Goal: Task Accomplishment & Management: Manage account settings

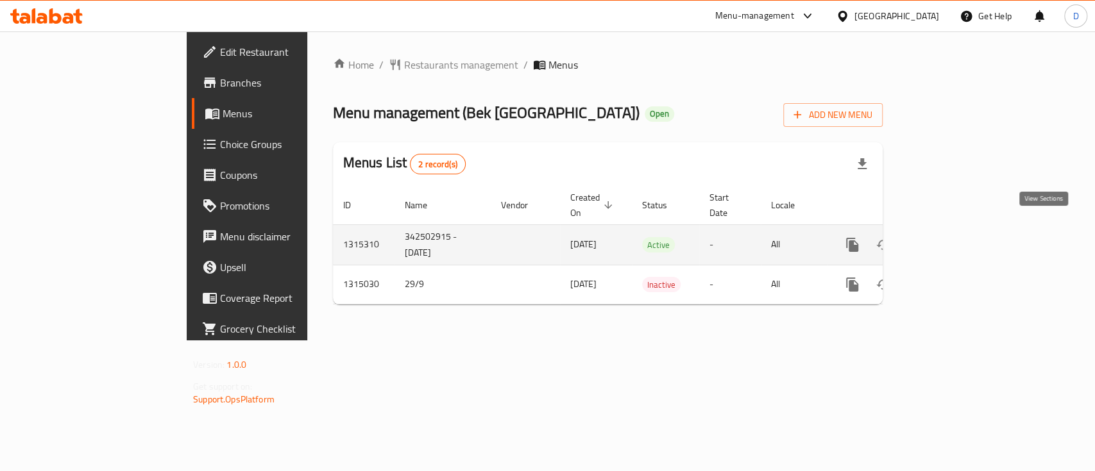
click at [950, 239] on icon "enhanced table" at bounding box center [945, 245] width 12 height 12
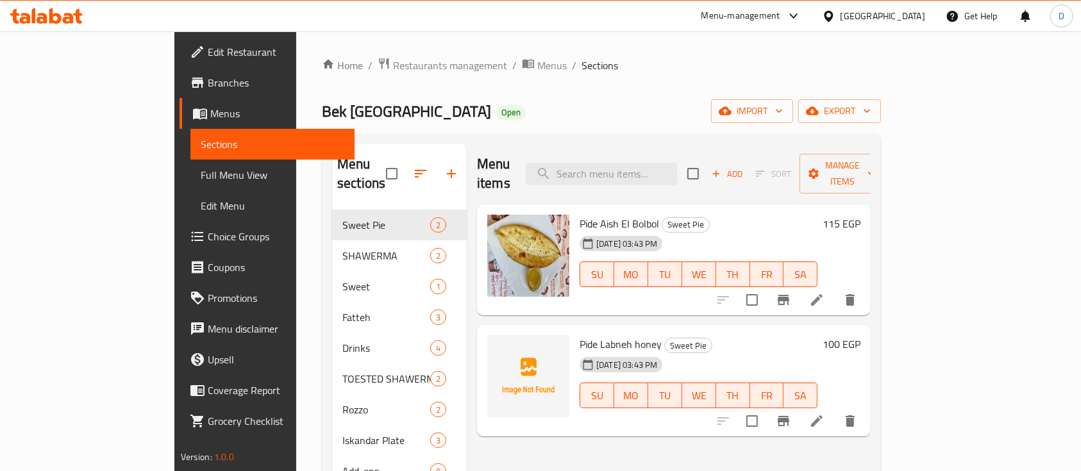
click at [585, 335] on span "Pide Labneh honey" at bounding box center [621, 344] width 82 height 19
copy h6 "Pide Labneh honey"
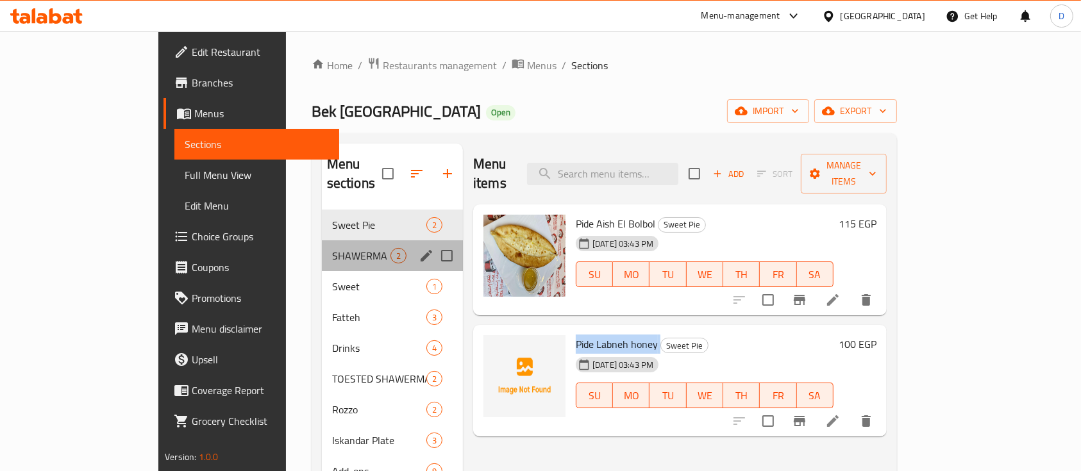
click at [322, 240] on div "SHAWERMA 2" at bounding box center [392, 255] width 141 height 31
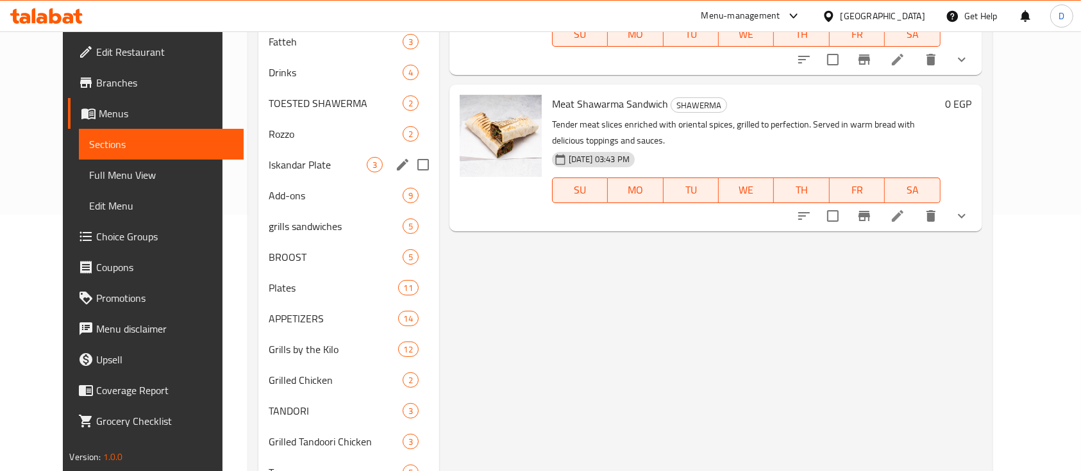
scroll to position [85, 0]
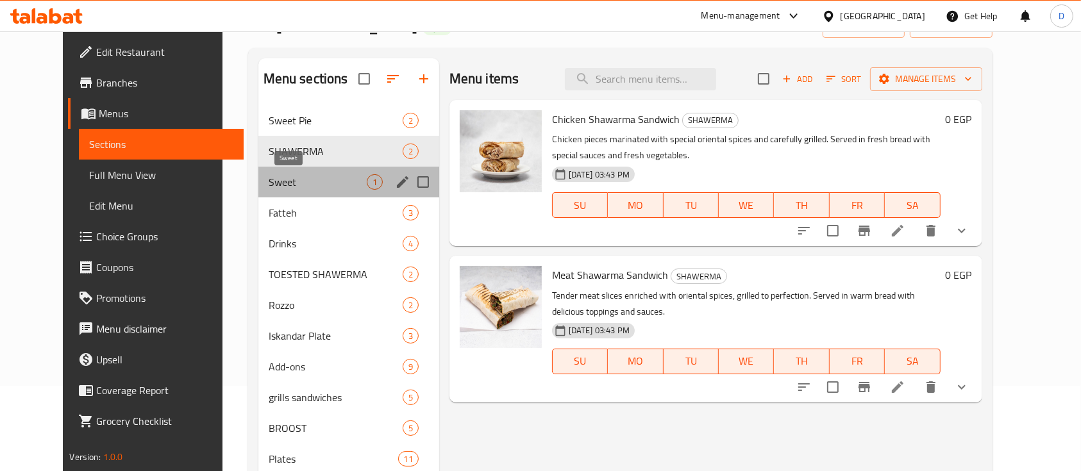
click at [269, 185] on span "Sweet" at bounding box center [318, 181] width 98 height 15
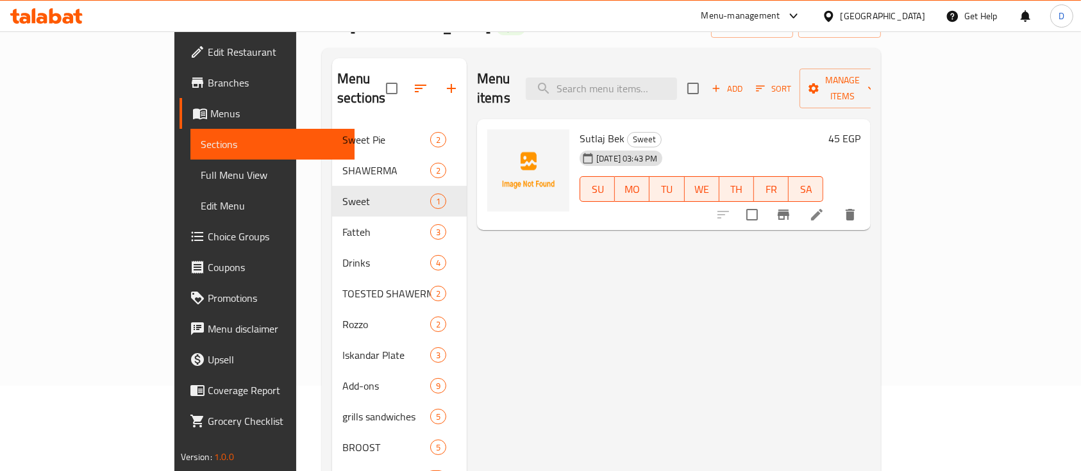
click at [580, 129] on span "Sutlaj Bek" at bounding box center [602, 138] width 45 height 19
copy h6 "Sutlaj Bek"
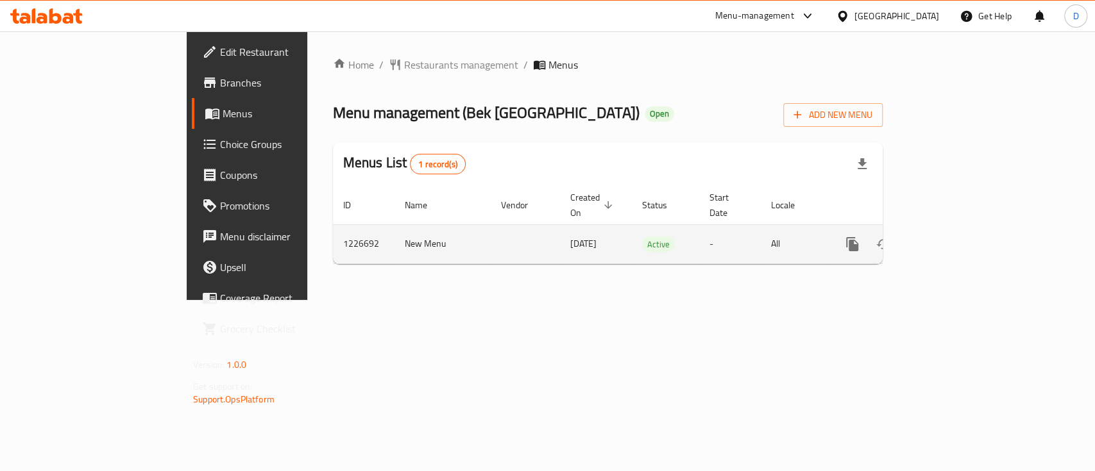
click at [952, 237] on icon "enhanced table" at bounding box center [944, 244] width 15 height 15
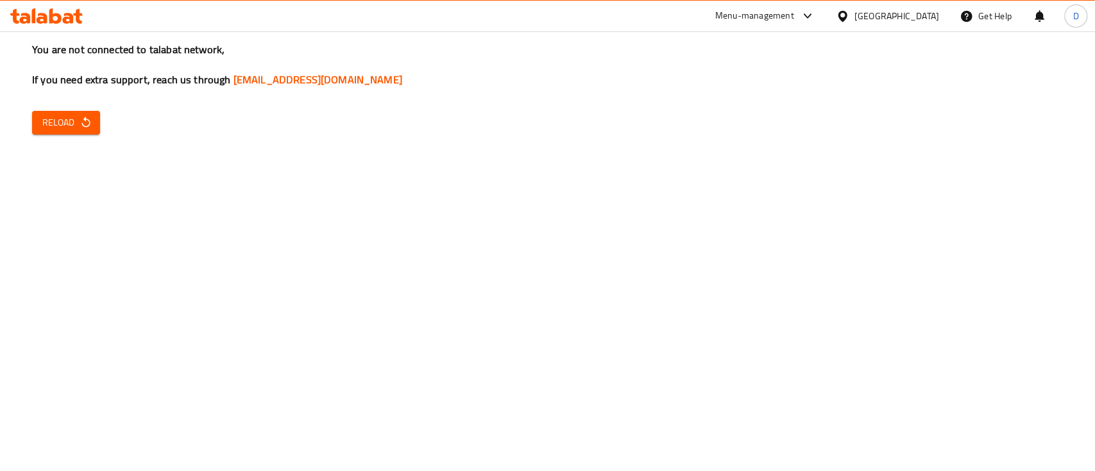
click at [33, 124] on button "Reload" at bounding box center [66, 123] width 68 height 24
click at [92, 126] on icon "button" at bounding box center [86, 122] width 13 height 13
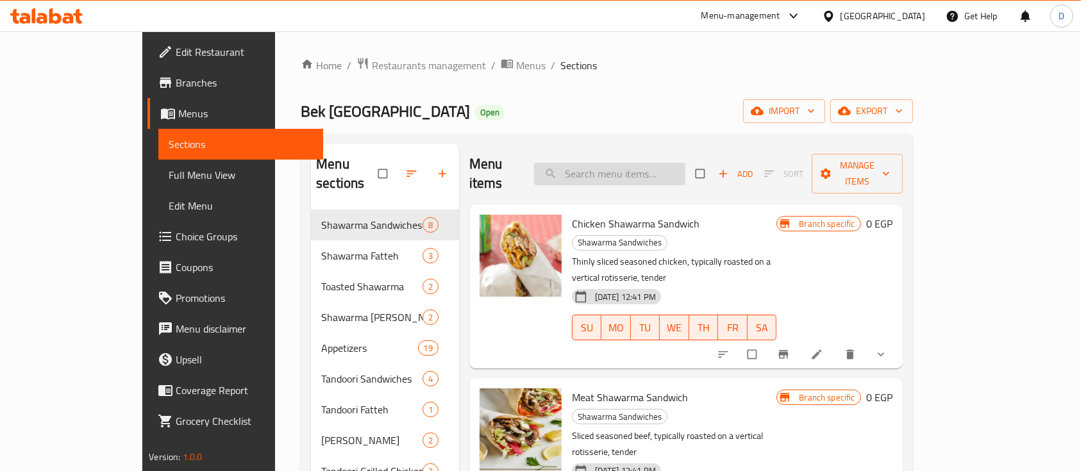
click at [659, 163] on input "search" at bounding box center [609, 174] width 151 height 22
paste input "Pide Labneh honey"
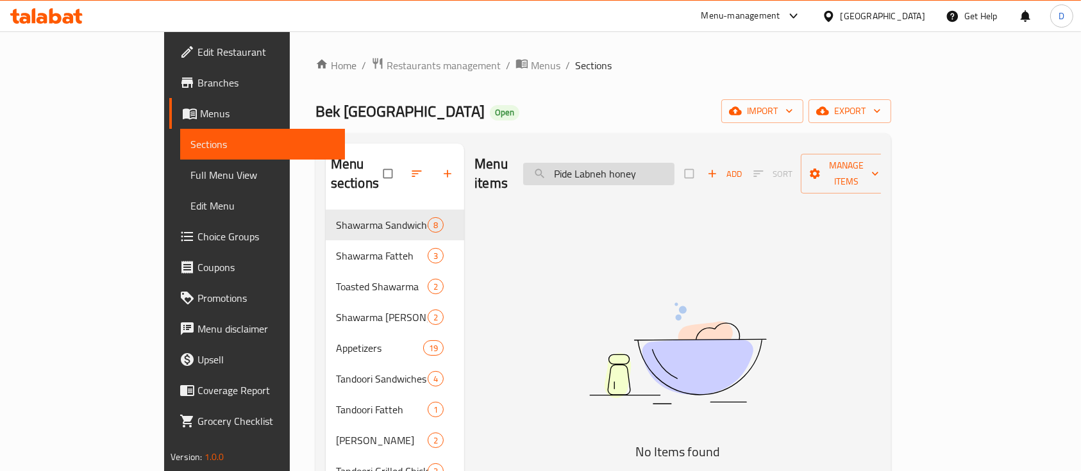
click at [675, 163] on input "Pide Labneh honey" at bounding box center [598, 174] width 151 height 22
paste input "Sutlaj Bek"
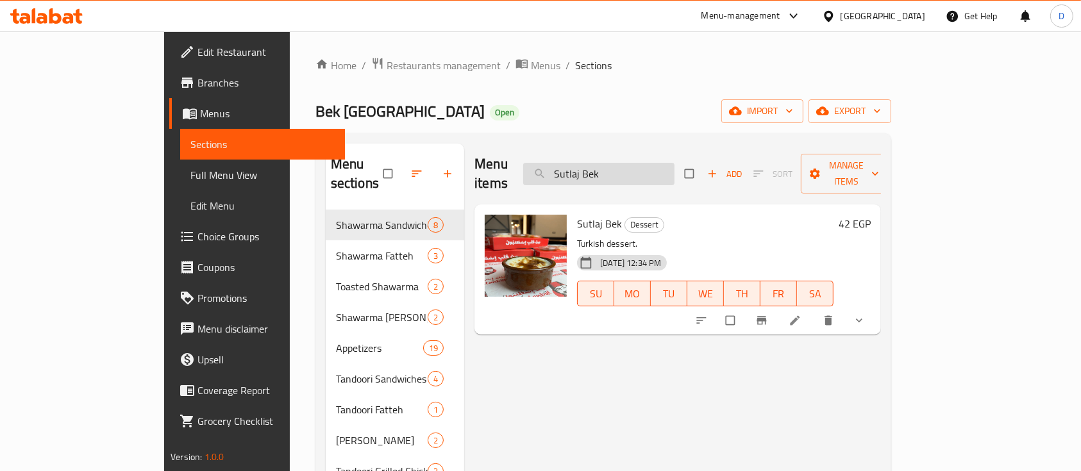
click at [657, 163] on input "Sutlaj Bek" at bounding box center [598, 174] width 151 height 22
paste input "Fatteh Meat Shawarma"
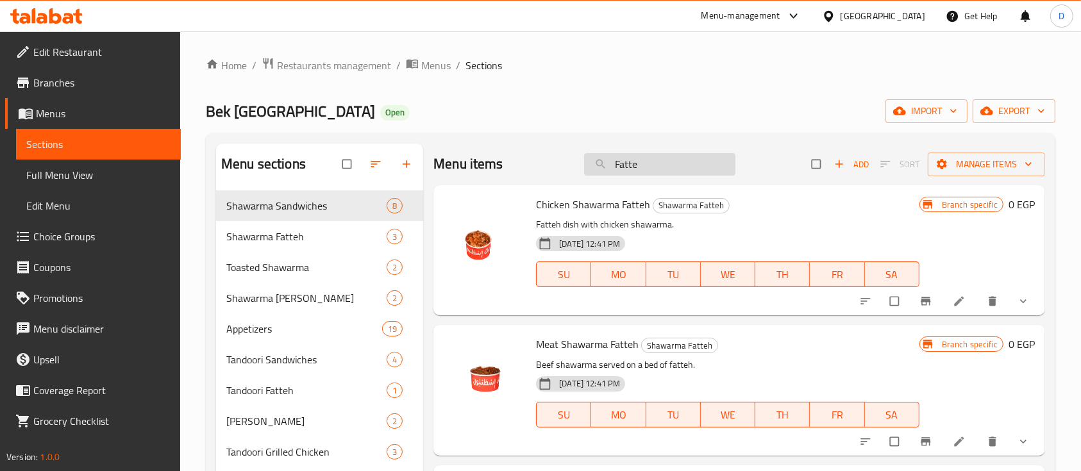
click at [648, 165] on input "Fatte" at bounding box center [659, 164] width 151 height 22
paste input "h Meat Shawarma"
click at [645, 166] on input "Fatteh" at bounding box center [659, 164] width 151 height 22
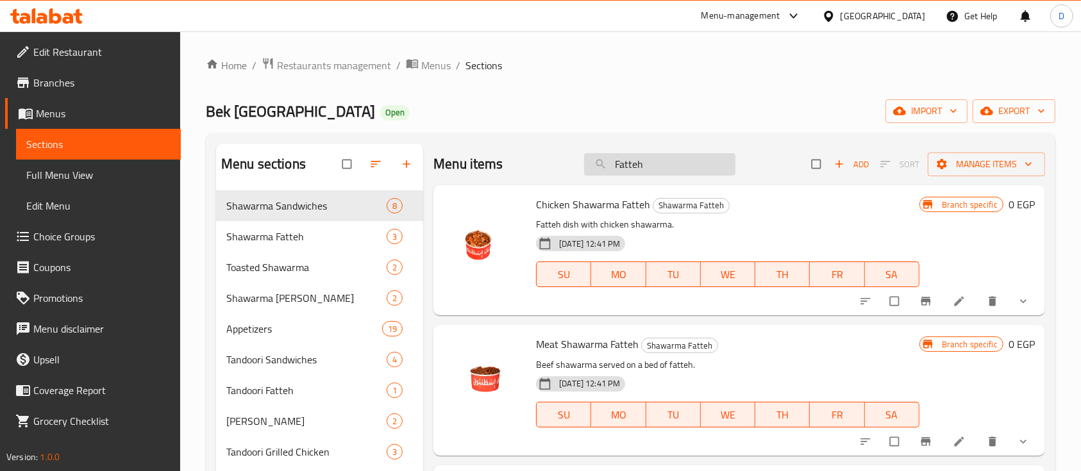
click at [645, 166] on input "Fatteh" at bounding box center [659, 164] width 151 height 22
paste input "Spiro Spathis"
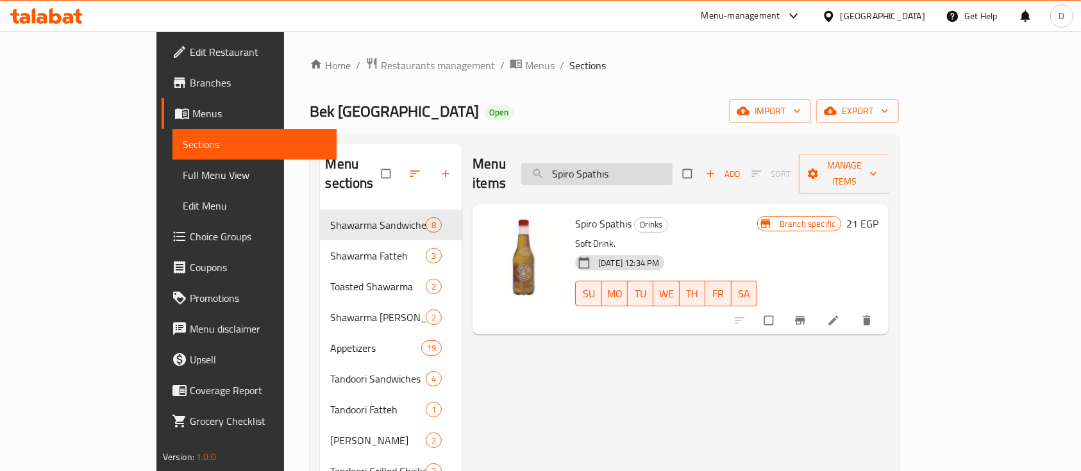
click at [648, 173] on input "Spiro Spathis" at bounding box center [596, 174] width 151 height 22
paste input "Big Cola"
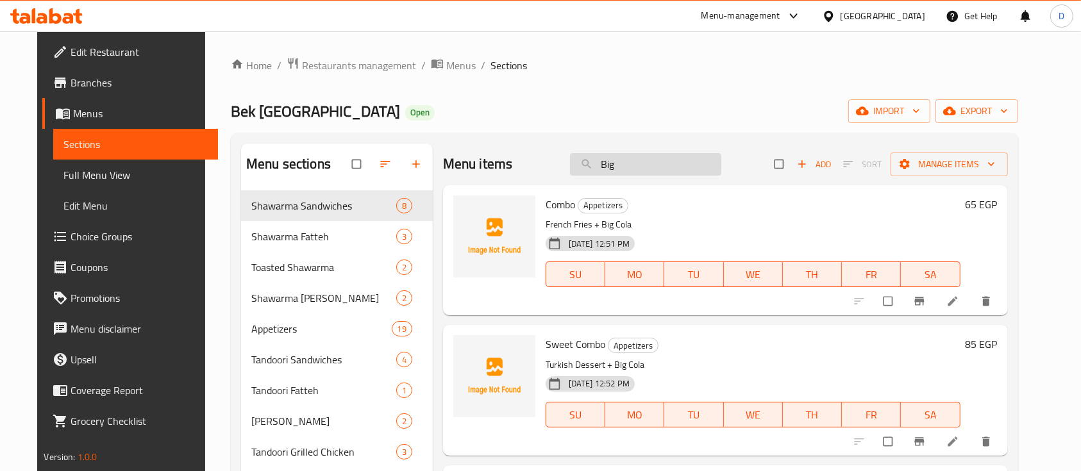
click at [639, 172] on input "Big" at bounding box center [645, 164] width 151 height 22
paste input "Cola Cans"
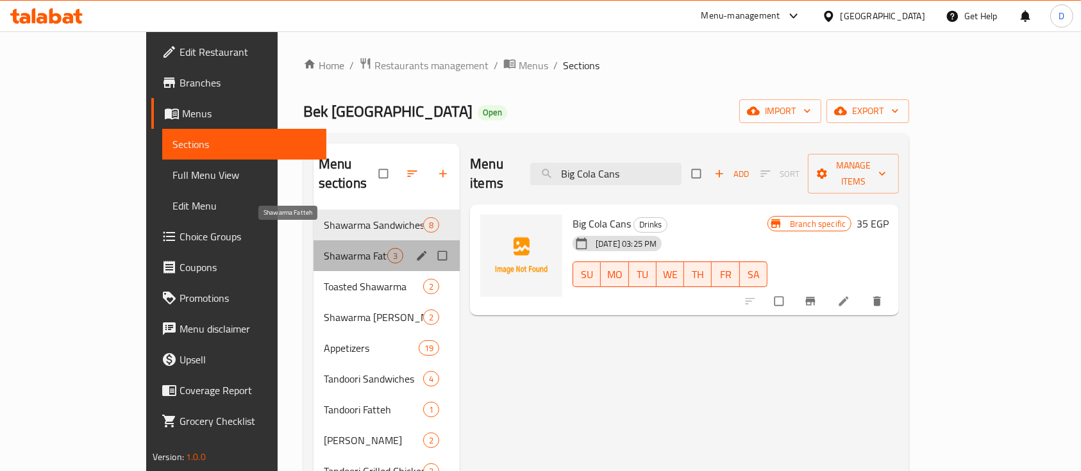
click at [324, 248] on span "Shawarma Fatteh" at bounding box center [355, 255] width 63 height 15
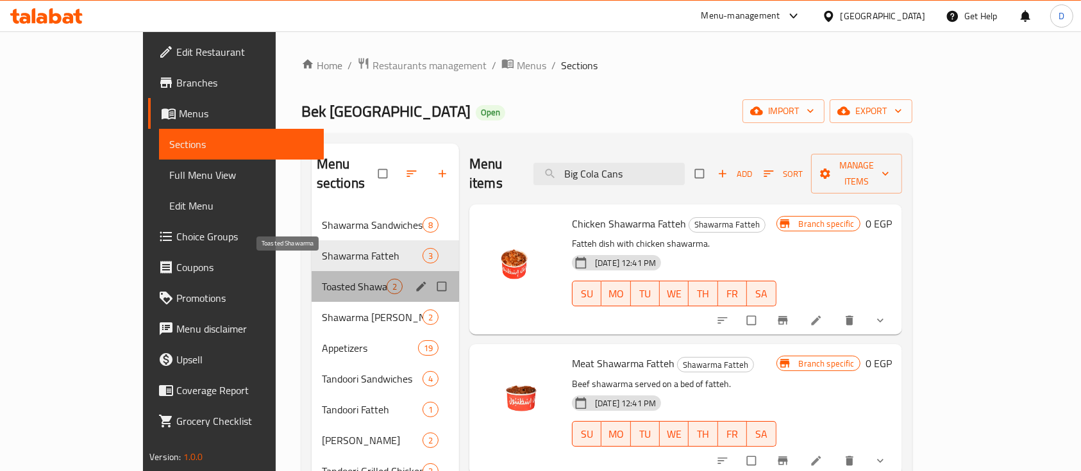
click at [322, 279] on span "Toasted Shawarma" at bounding box center [354, 286] width 65 height 15
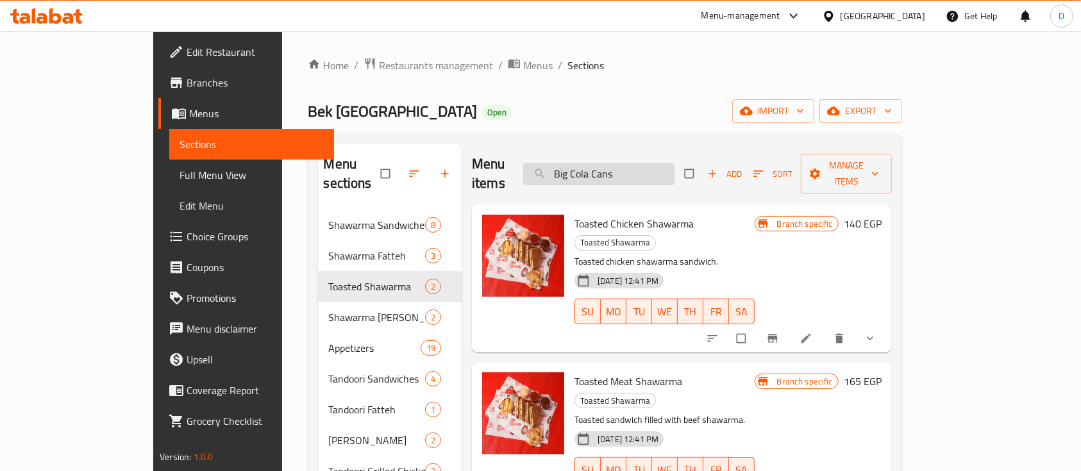
click at [636, 167] on input "Big Cola Cans" at bounding box center [598, 174] width 151 height 22
paste input "Toasted Meat Shawarma"
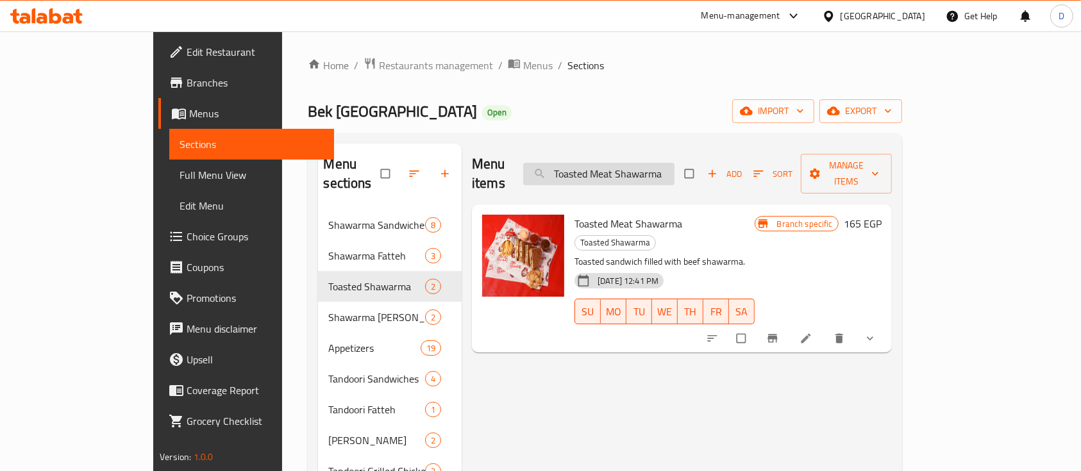
click at [629, 167] on input "Toasted Meat Shawarma" at bounding box center [598, 174] width 151 height 22
paste input "Rozzo Meat Shawarma"
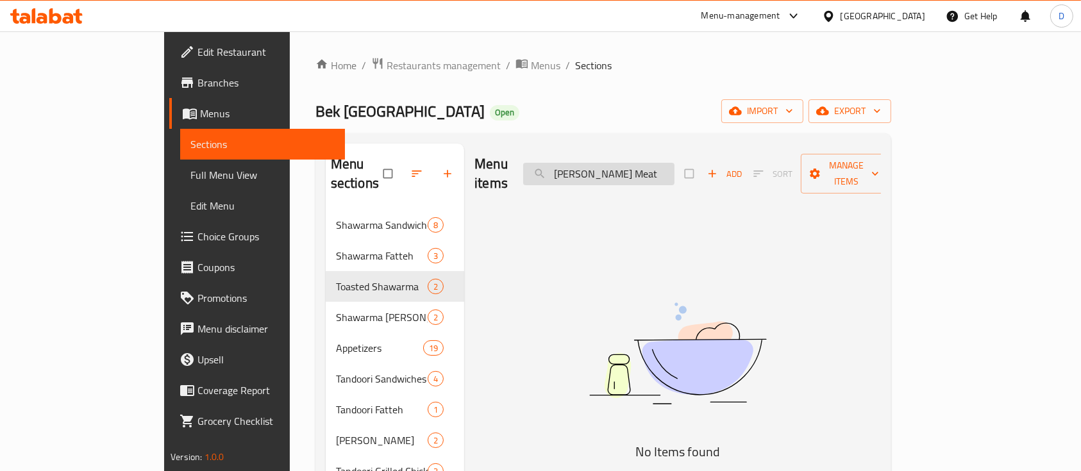
click at [655, 164] on input "Rozzo Meat" at bounding box center [598, 174] width 151 height 22
type input "R"
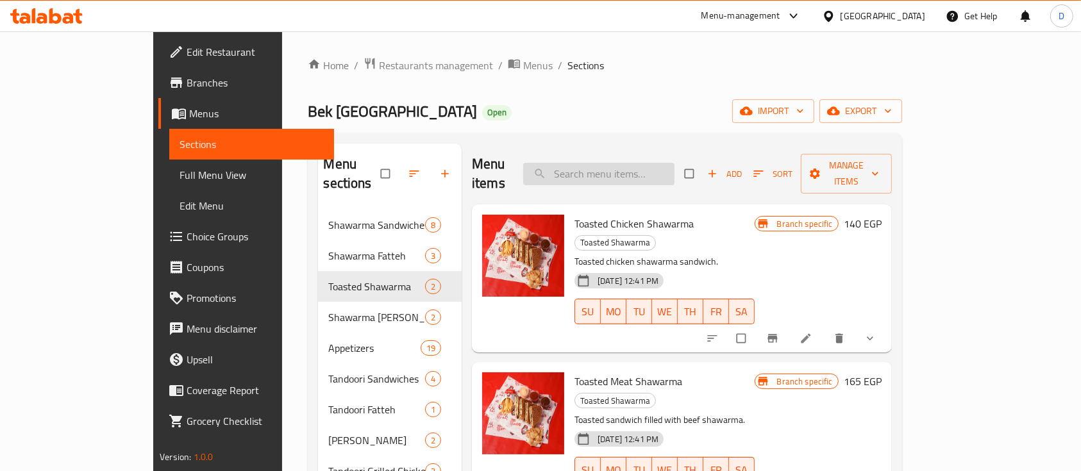
paste input "Garlic Sauce"
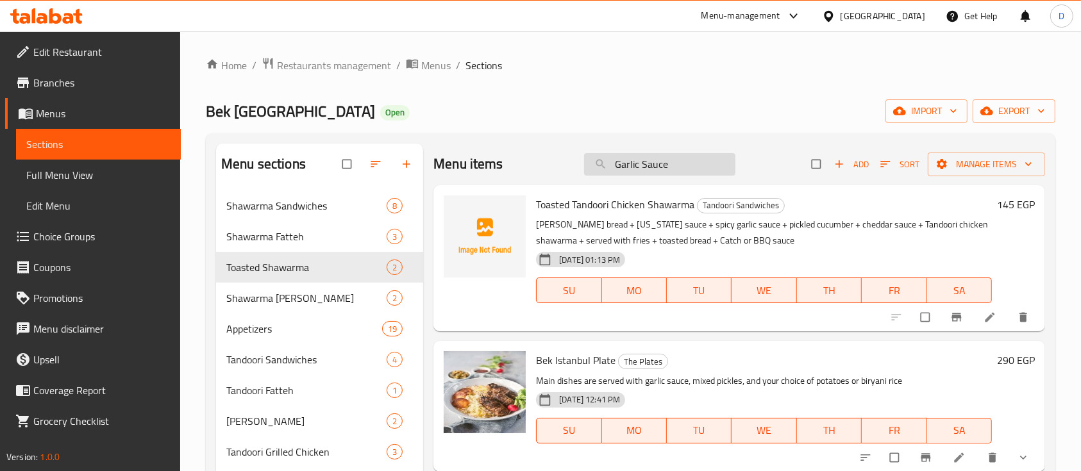
click at [666, 168] on input "Garlic Sauce" at bounding box center [659, 164] width 151 height 22
paste input "Shish Tawook sandwich Medium"
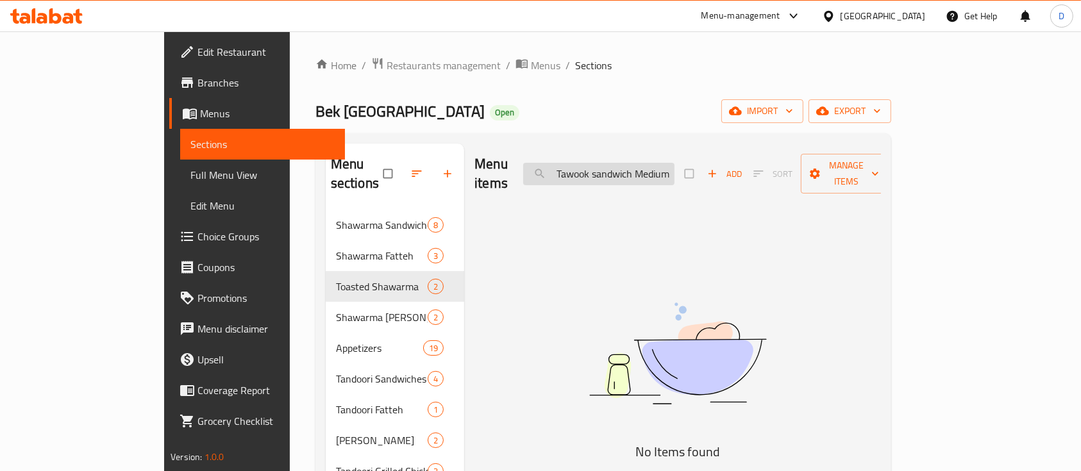
scroll to position [0, 24]
click at [675, 165] on input "Shish Tawook sandwich Medium" at bounding box center [598, 174] width 151 height 22
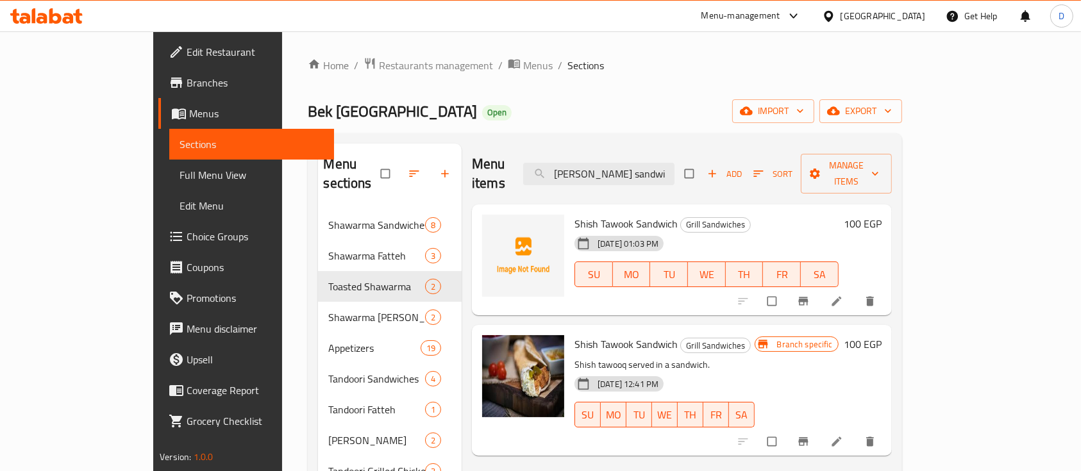
click at [669, 181] on div "Menu items Shish Tawook sandwi Add Sort Manage items" at bounding box center [682, 174] width 420 height 61
click at [672, 171] on input "Shish Tawook sandwi" at bounding box center [598, 174] width 151 height 22
paste input "picy Kebab"
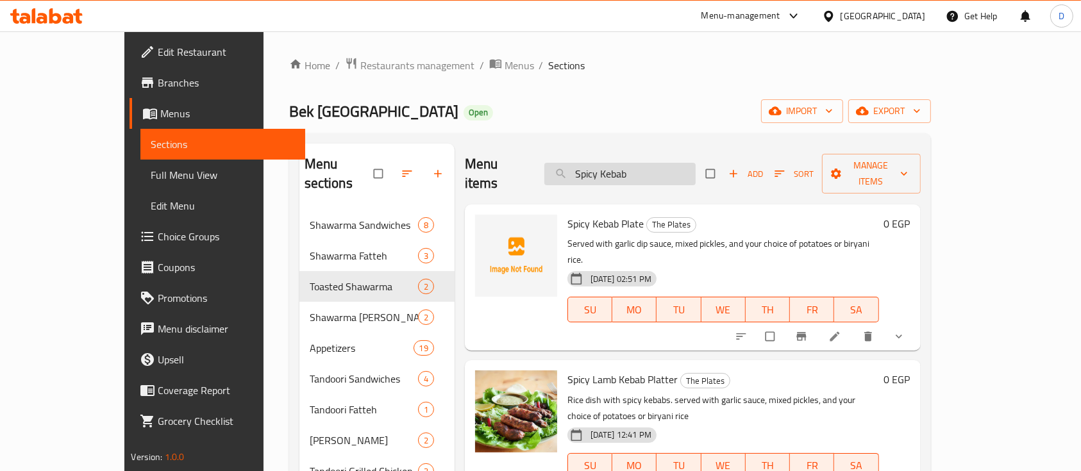
click at [660, 163] on input "Spicy Kebab" at bounding box center [619, 174] width 151 height 22
paste input "hish Tawook plate"
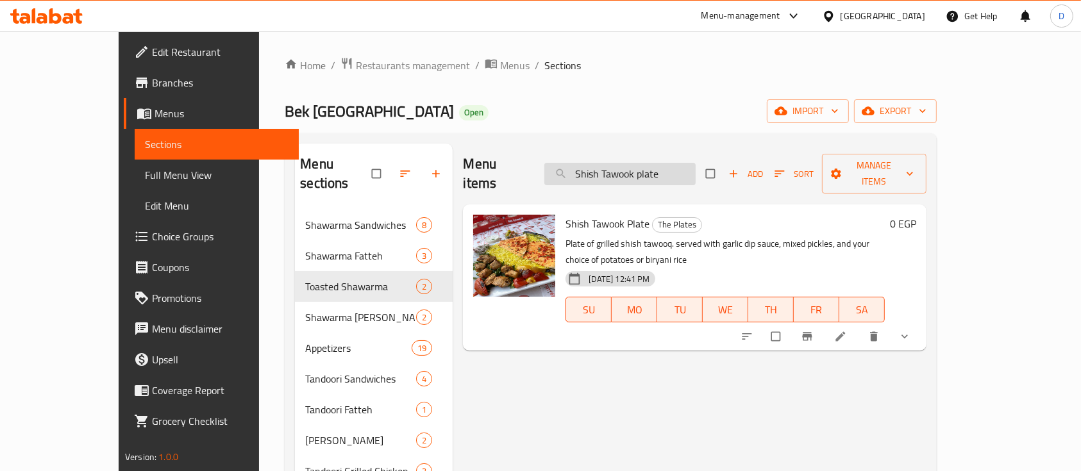
click at [648, 167] on input "Shish Tawook plate" at bounding box center [619, 174] width 151 height 22
paste input "Chicken Tikka"
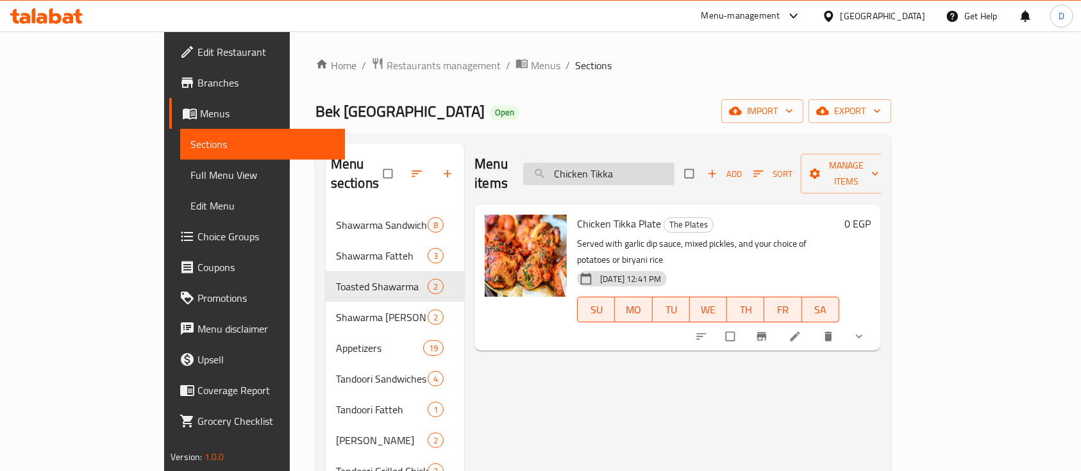
click at [666, 163] on input "Chicken Tikka" at bounding box center [598, 174] width 151 height 22
paste input "Shish Tandoori"
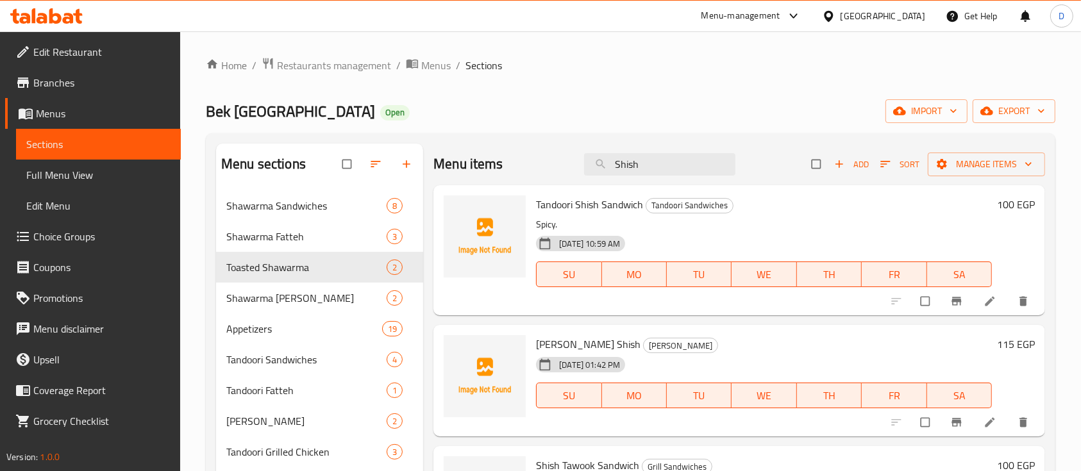
click at [680, 157] on input "Shish" at bounding box center [659, 164] width 151 height 22
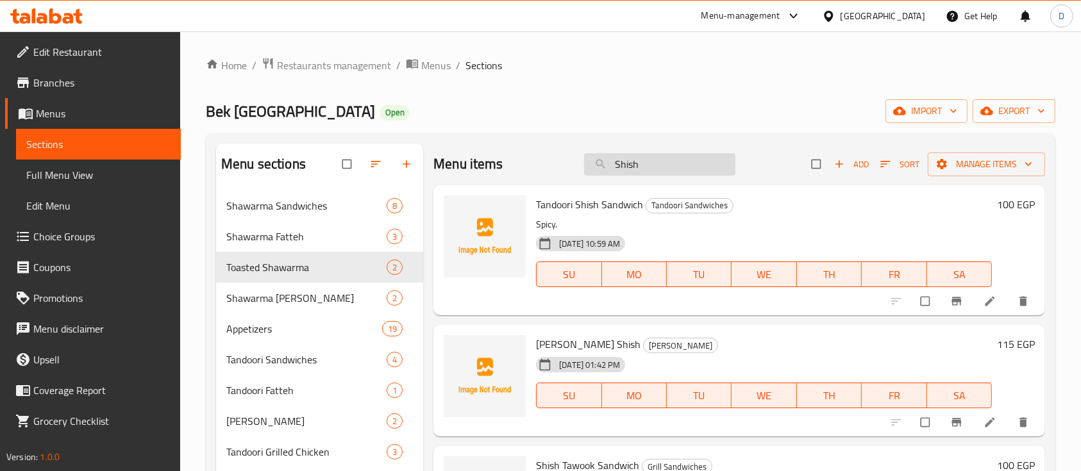
click at [680, 157] on input "Shish" at bounding box center [659, 164] width 151 height 22
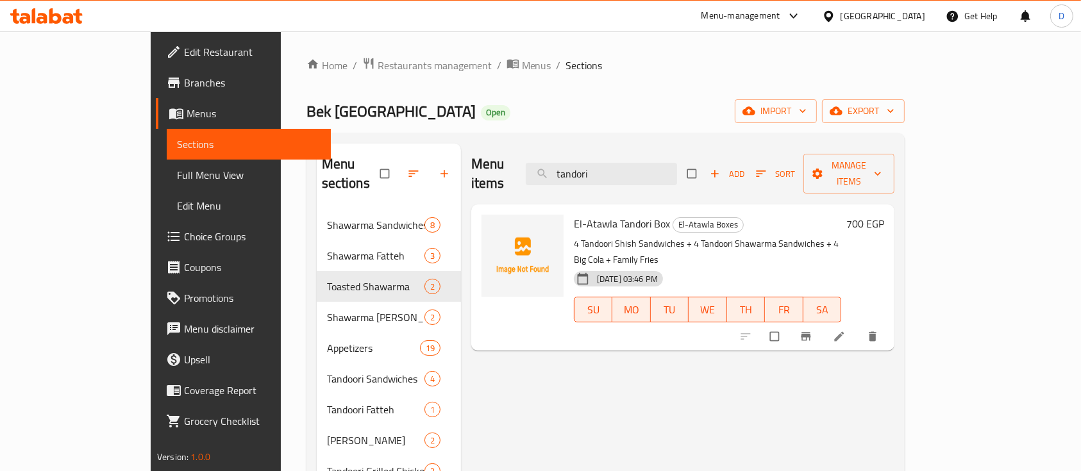
click at [646, 178] on div "Menu items tandori Add Sort Manage items" at bounding box center [682, 174] width 423 height 61
click at [677, 163] on input "tandori" at bounding box center [601, 174] width 151 height 22
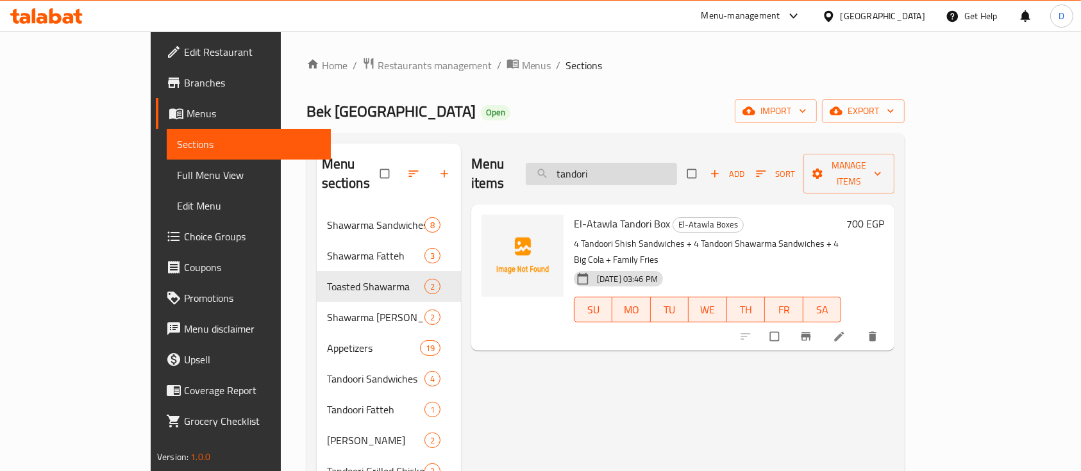
paste input "Bek Istanbul Tray"
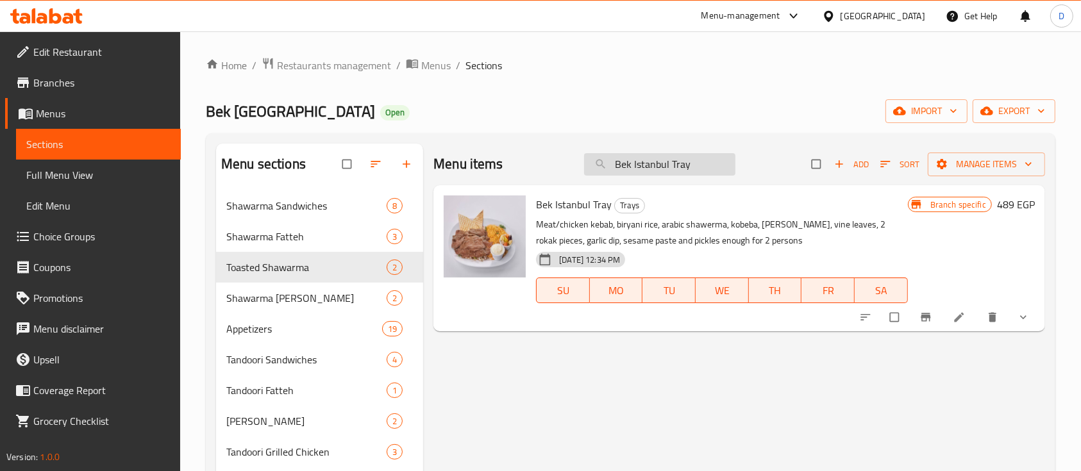
click at [639, 164] on input "Bek Istanbul Tray" at bounding box center [659, 164] width 151 height 22
paste input "Meat & Cheese Pie"
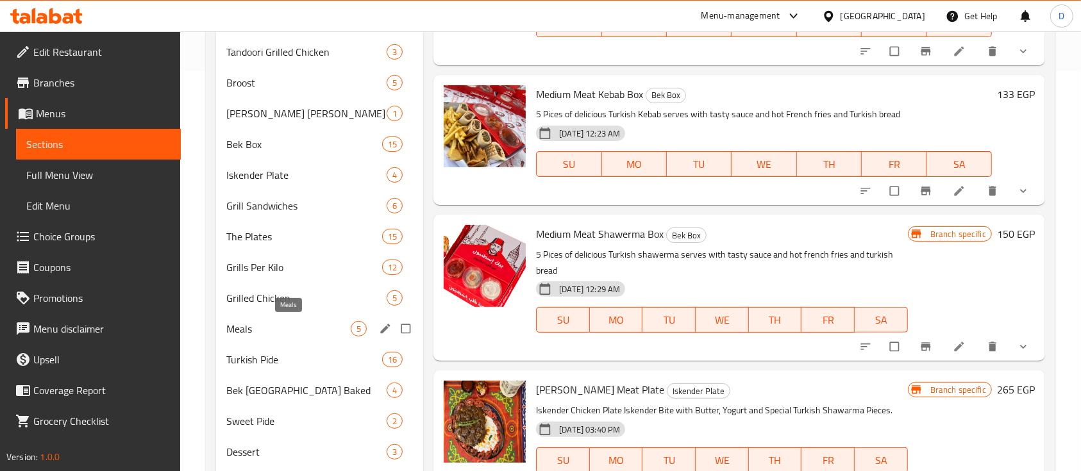
scroll to position [427, 0]
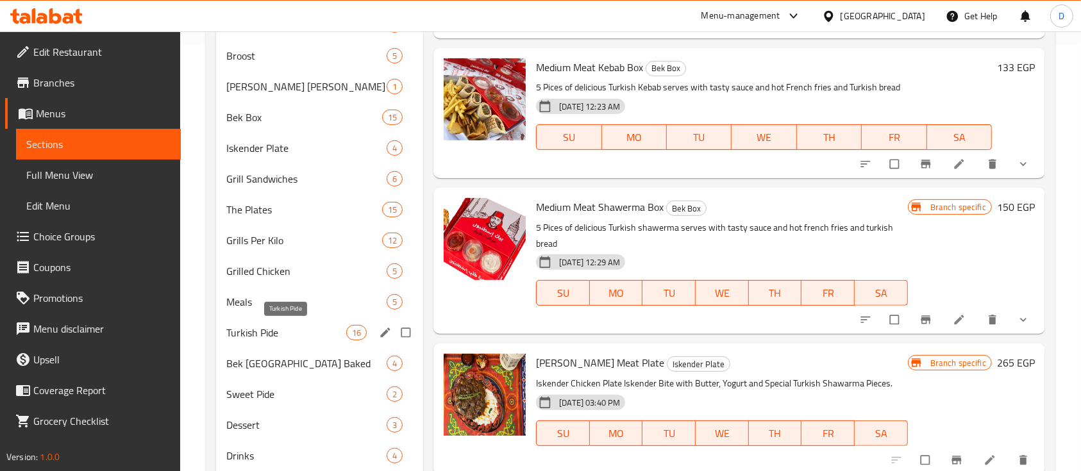
click at [291, 340] on div "Turkish Pide 16" at bounding box center [319, 332] width 207 height 31
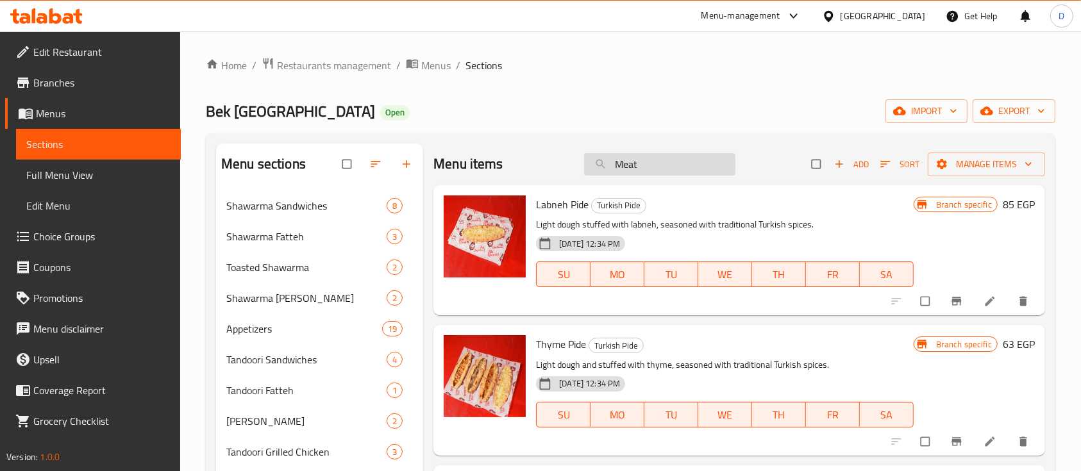
click at [678, 167] on input "Meat" at bounding box center [659, 164] width 151 height 22
paste input "Family Bek Box"
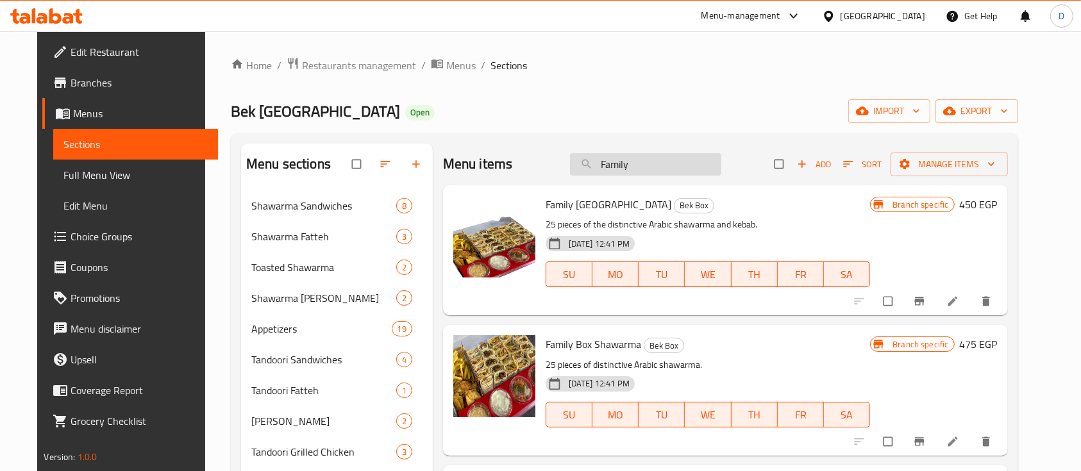
click at [673, 155] on input "Family" at bounding box center [645, 164] width 151 height 22
paste input "Chicken Kebab Box large"
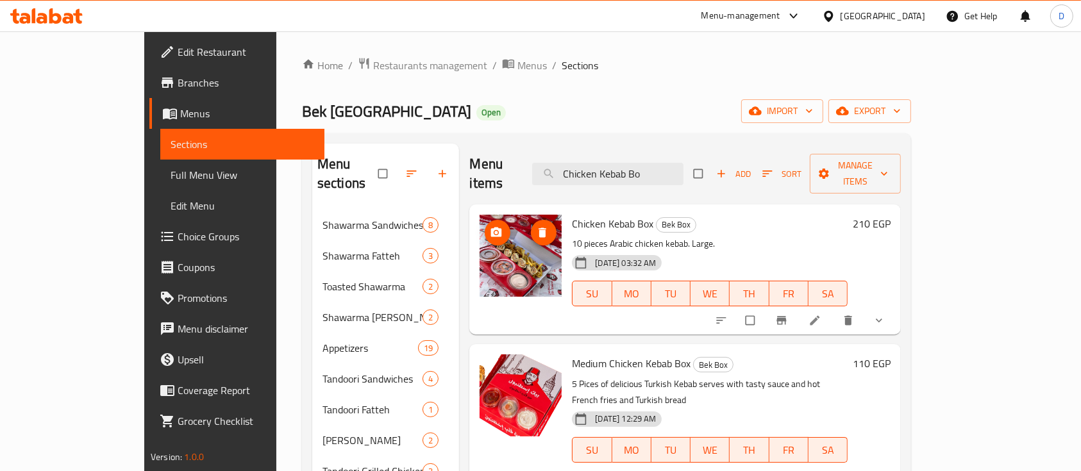
type input "Chicken Kebab Bo"
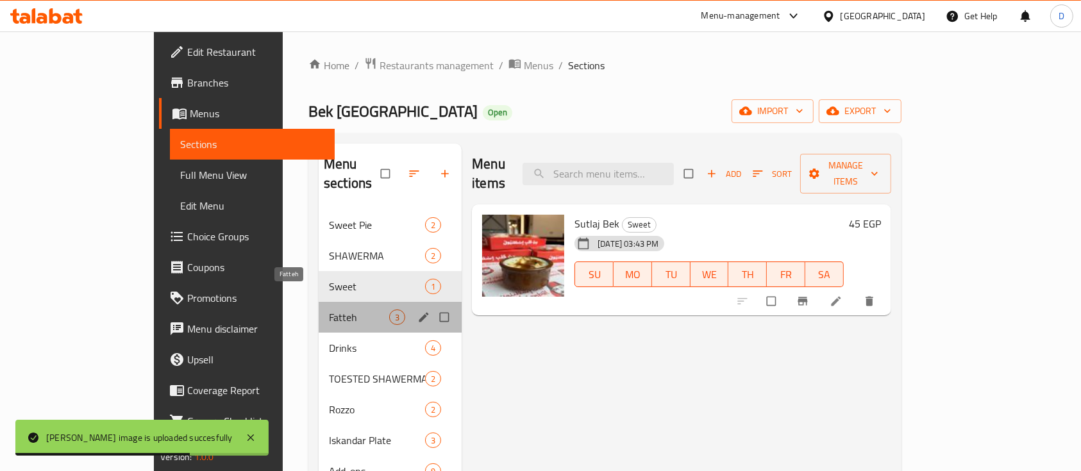
click at [329, 310] on span "Fatteh" at bounding box center [359, 317] width 60 height 15
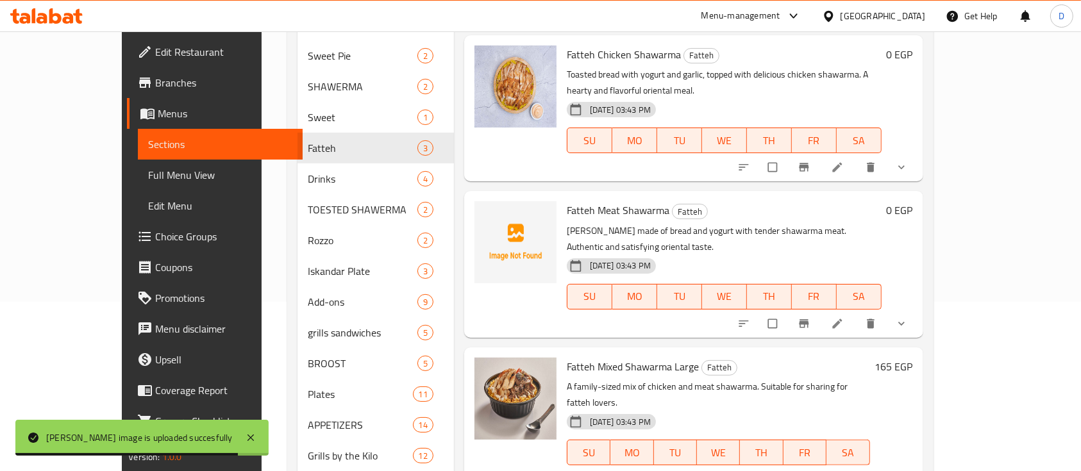
scroll to position [171, 0]
click at [578, 199] on span "Fatteh Meat Shawarma" at bounding box center [618, 208] width 103 height 19
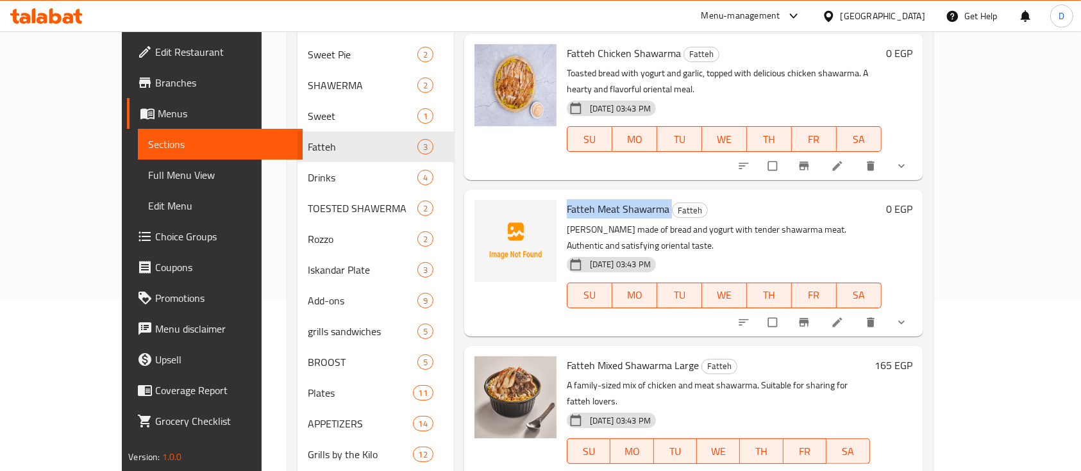
click at [578, 199] on span "Fatteh Meat Shawarma" at bounding box center [618, 208] width 103 height 19
copy h6 "Fatteh Meat Shawarma"
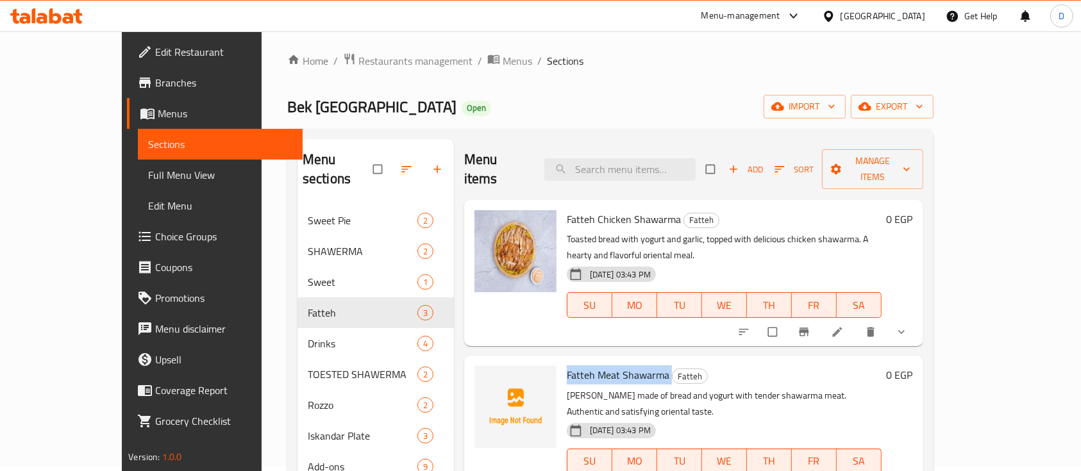
scroll to position [0, 0]
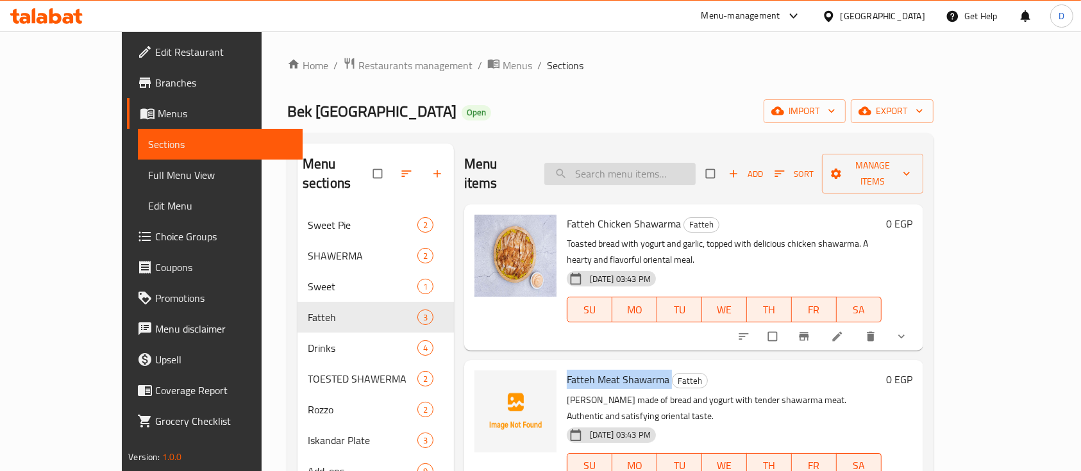
click at [655, 163] on input "search" at bounding box center [619, 174] width 151 height 22
paste input "Fatteh Meat Shawarma"
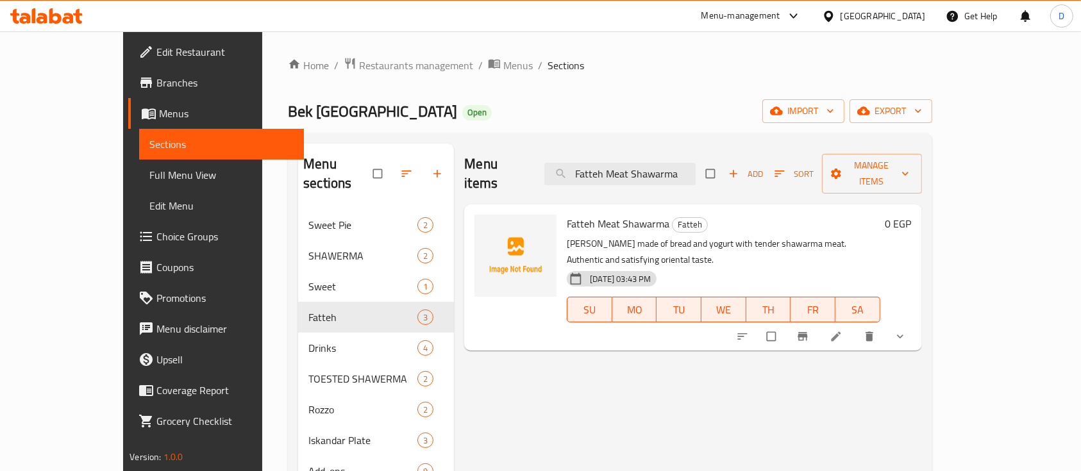
click at [567, 210] on div "Fatteh Meat Shawarma Fatteh Rich fatteh made of bread and yogurt with tender sh…" at bounding box center [723, 278] width 323 height 136
copy h6 "Fatteh Meat Shawarma"
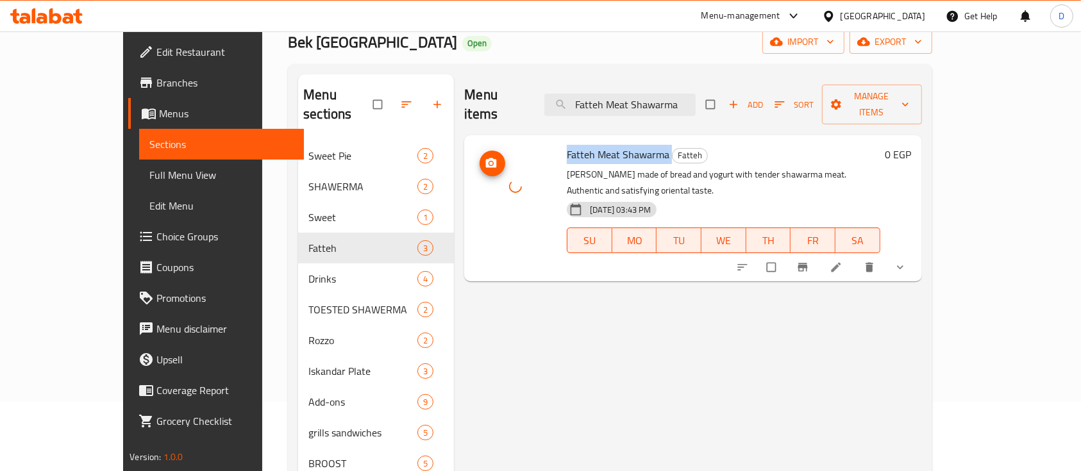
scroll to position [85, 0]
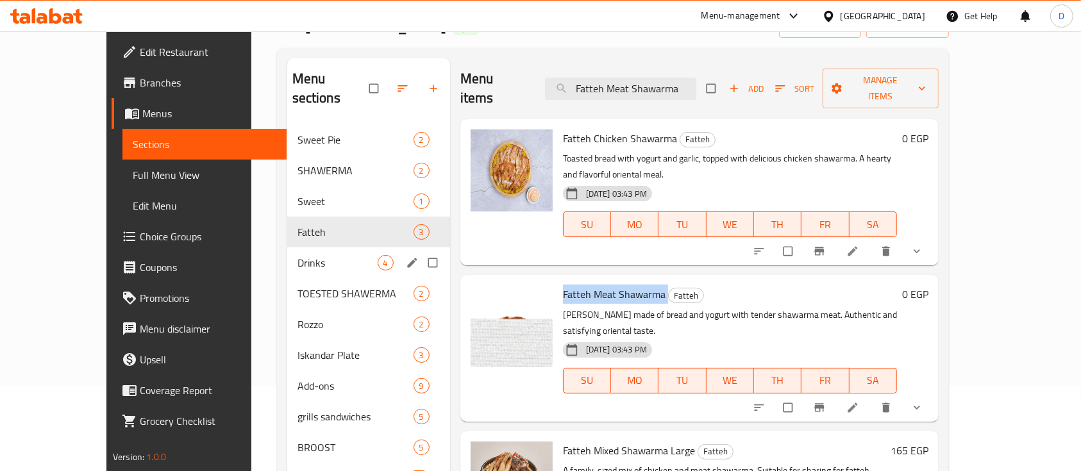
click at [325, 255] on span "Drinks" at bounding box center [338, 262] width 80 height 15
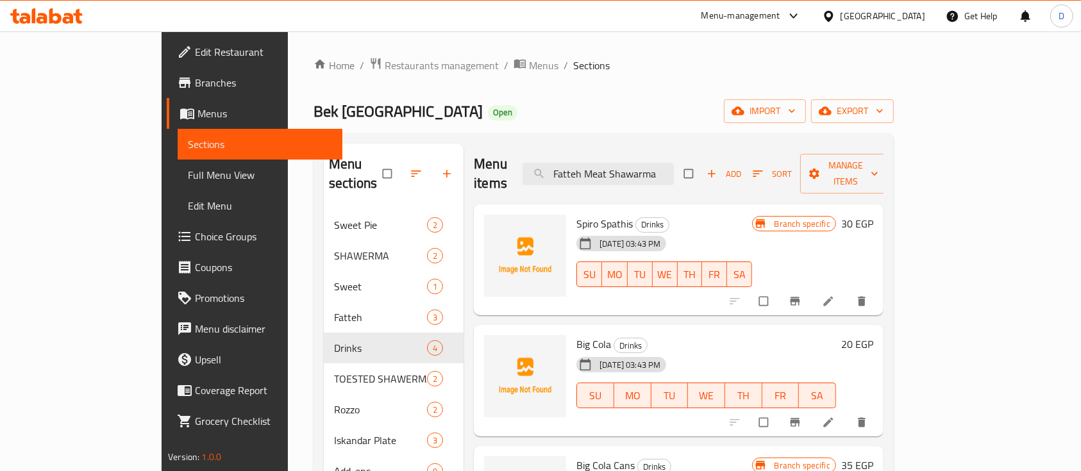
click at [578, 214] on span "Spiro Spathis" at bounding box center [604, 223] width 56 height 19
copy h6 "Spiro Spathis"
click at [576, 335] on span "Big Cola" at bounding box center [593, 344] width 35 height 19
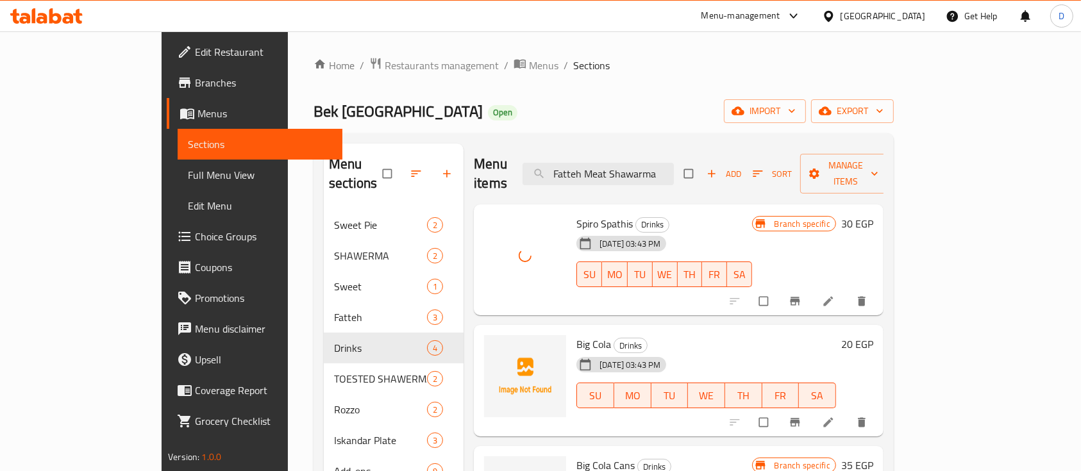
click at [576, 335] on span "Big Cola" at bounding box center [593, 344] width 35 height 19
copy h6 "Big Cola"
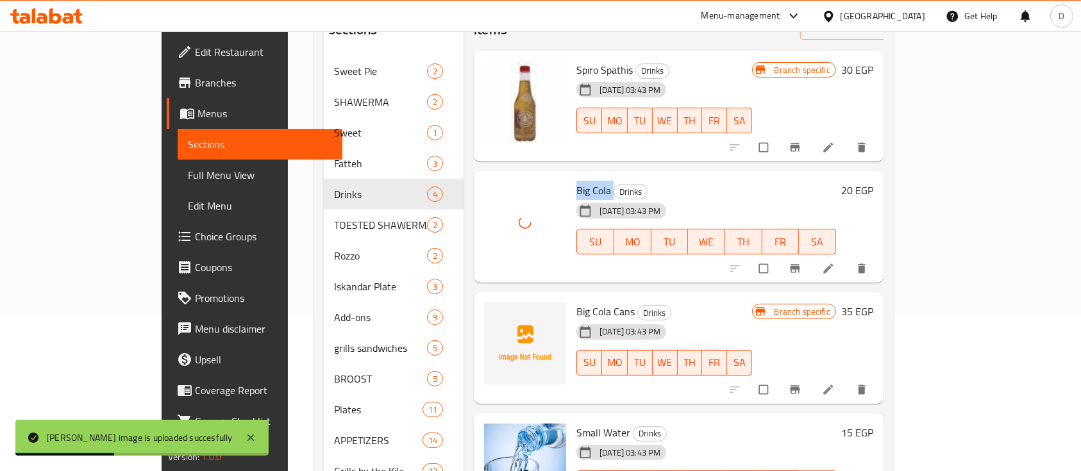
scroll to position [171, 0]
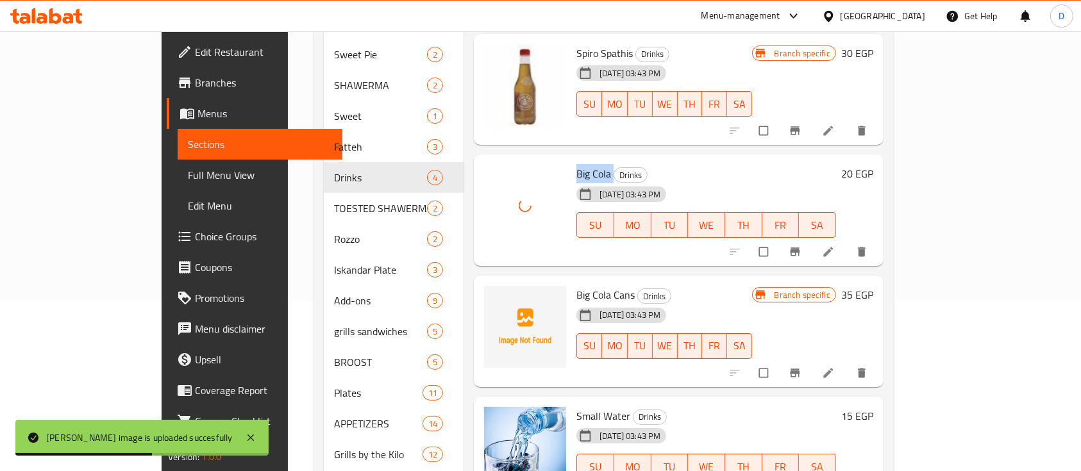
click at [576, 285] on span "Big Cola Cans" at bounding box center [605, 294] width 58 height 19
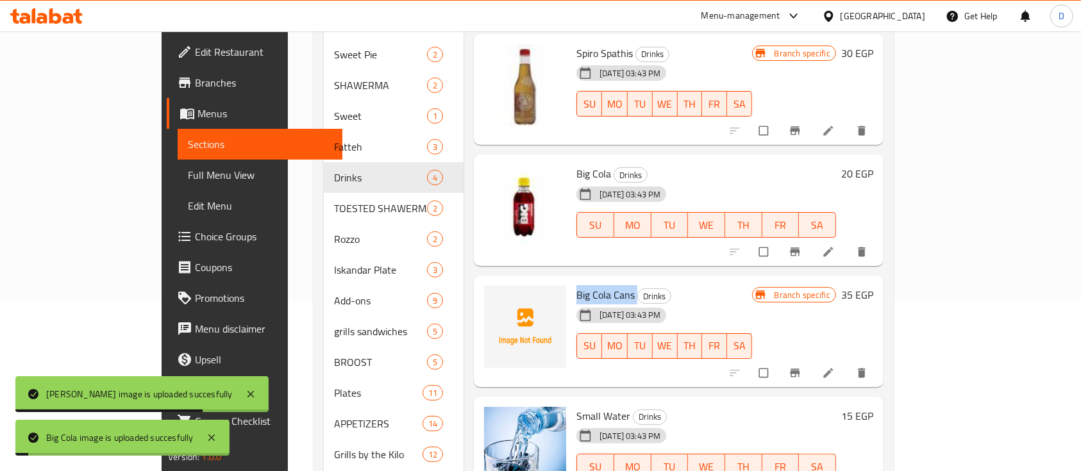
copy h6 "Big Cola Cans"
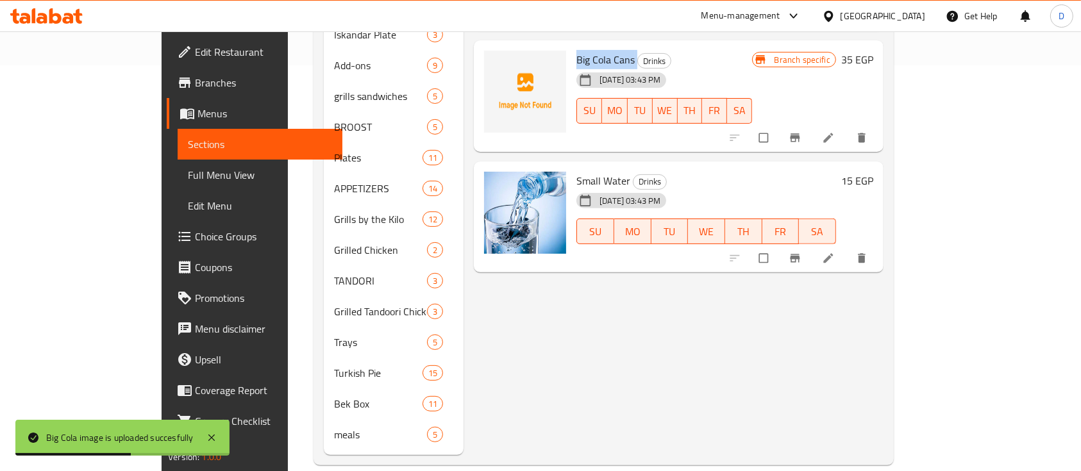
scroll to position [0, 0]
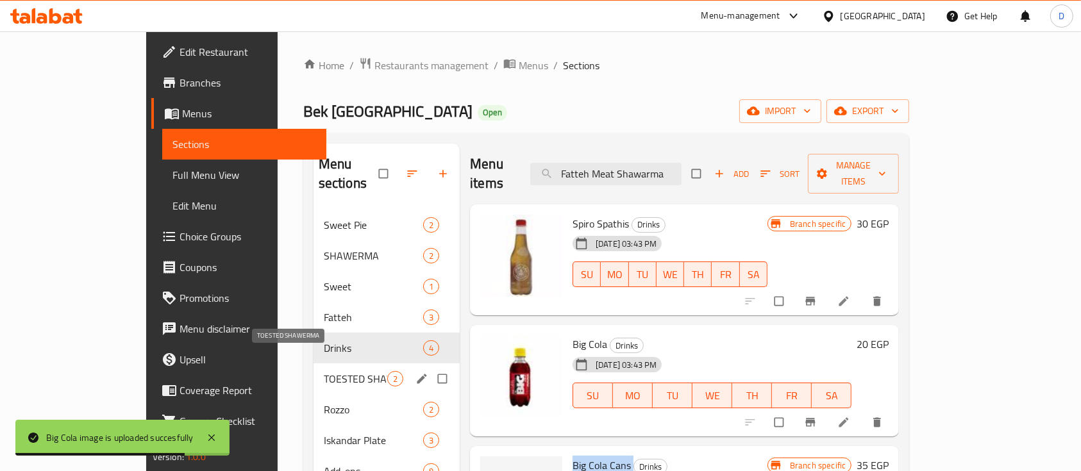
click at [314, 367] on div "TOESTED SHAWERMA 2" at bounding box center [387, 379] width 146 height 31
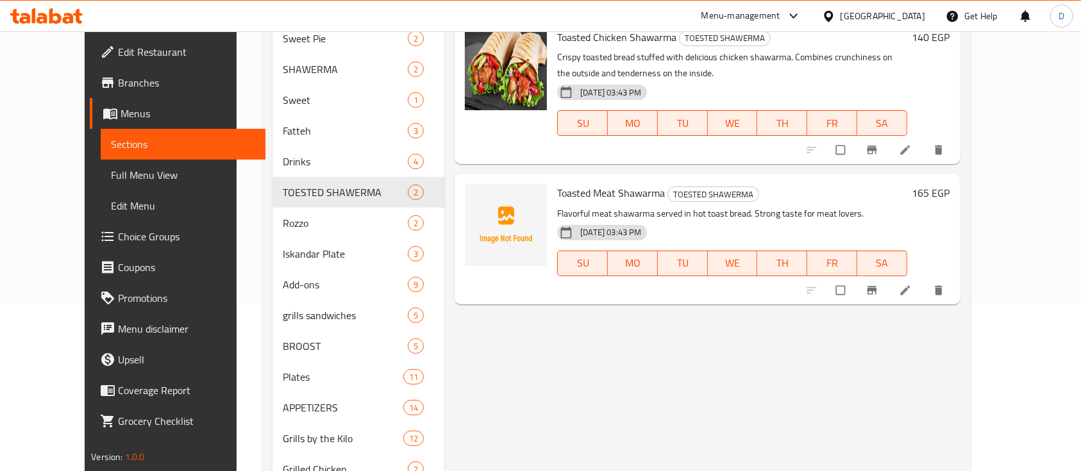
scroll to position [171, 0]
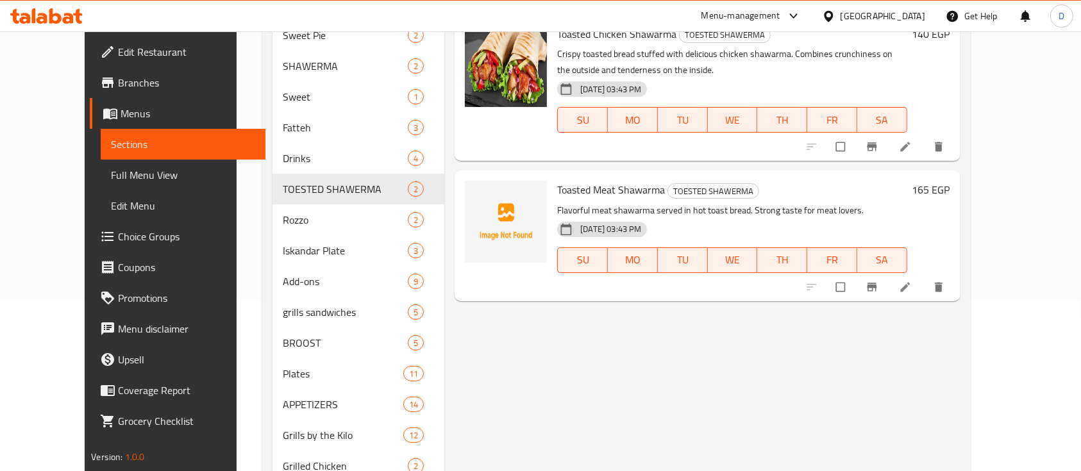
click at [582, 187] on span "Toasted Meat Shawarma" at bounding box center [611, 189] width 108 height 19
copy h6 "Toasted Meat Shawarma"
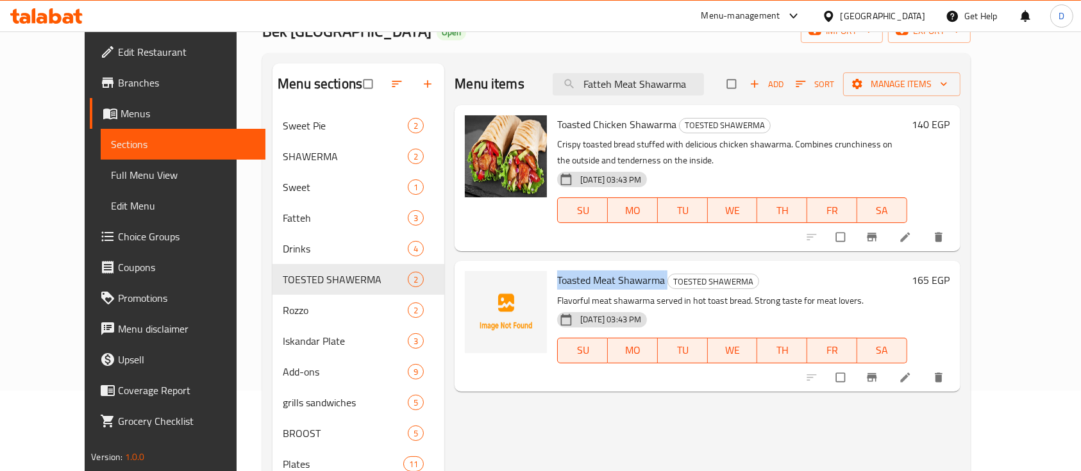
scroll to position [0, 0]
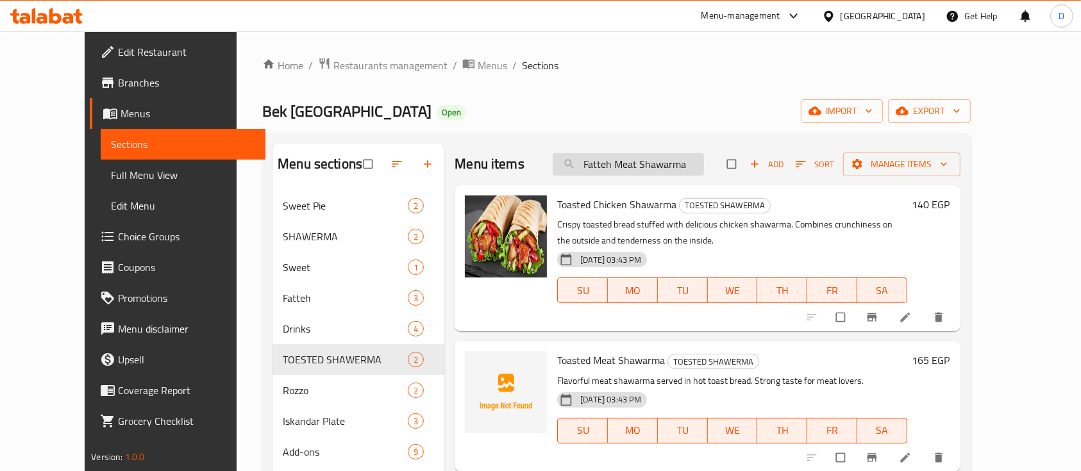
click at [653, 162] on input "Fatteh Meat Shawarma" at bounding box center [628, 164] width 151 height 22
paste input "Toasted Meat Shawarma"
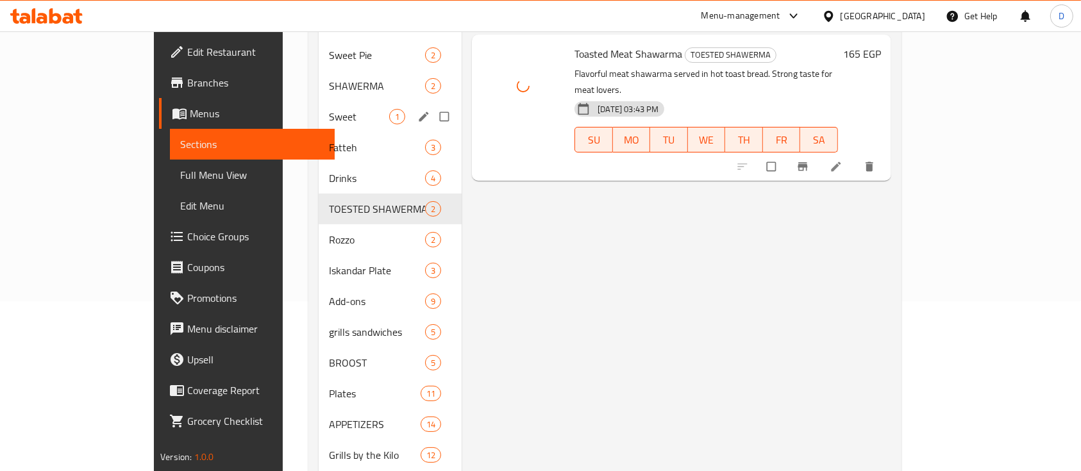
scroll to position [171, 0]
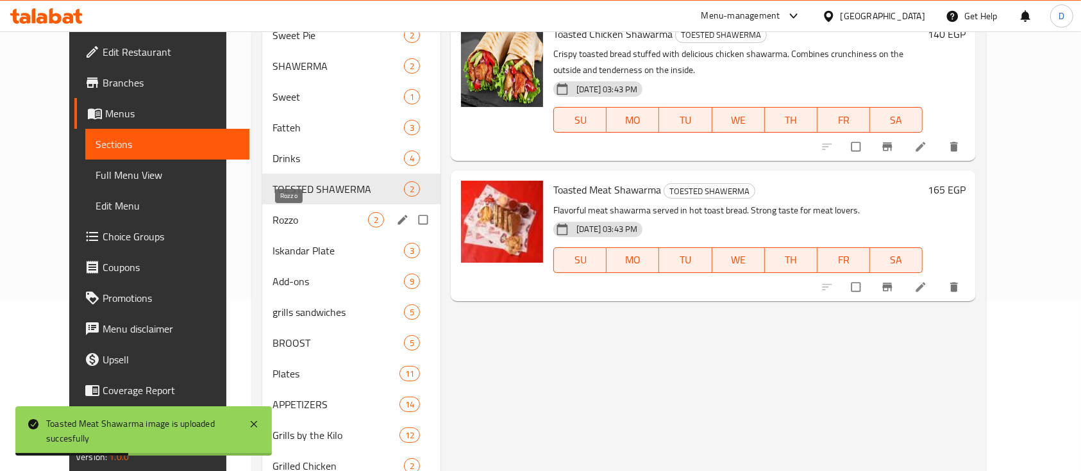
click at [281, 221] on span "Rozzo" at bounding box center [321, 219] width 96 height 15
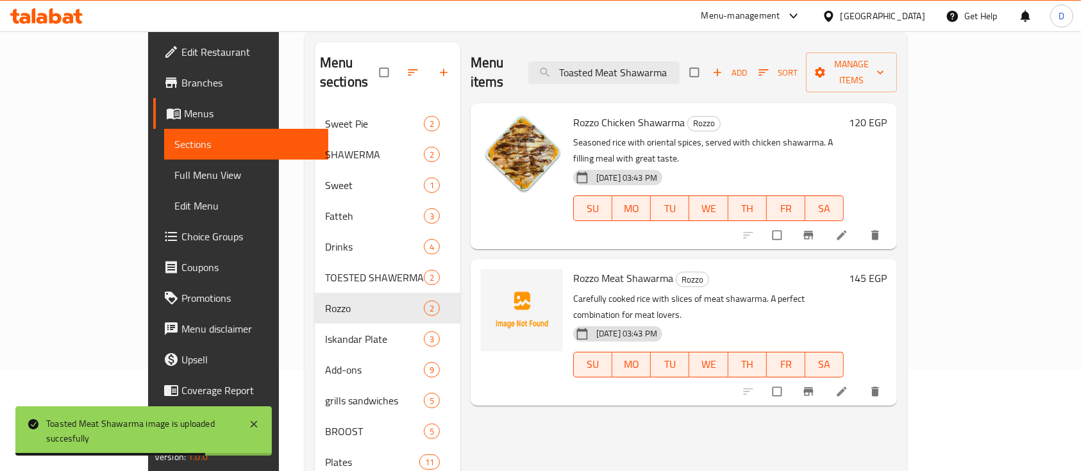
scroll to position [85, 0]
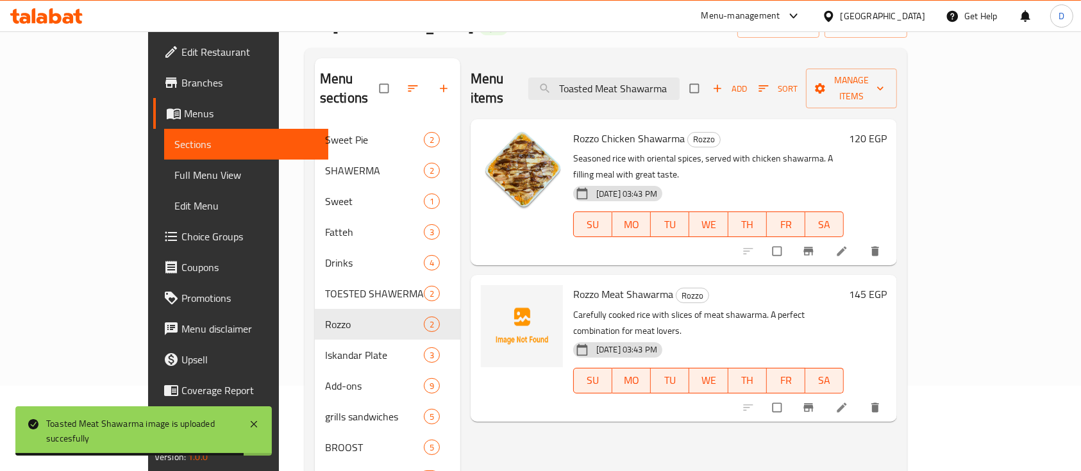
click at [587, 285] on span "Rozzo Meat Shawarma" at bounding box center [623, 294] width 100 height 19
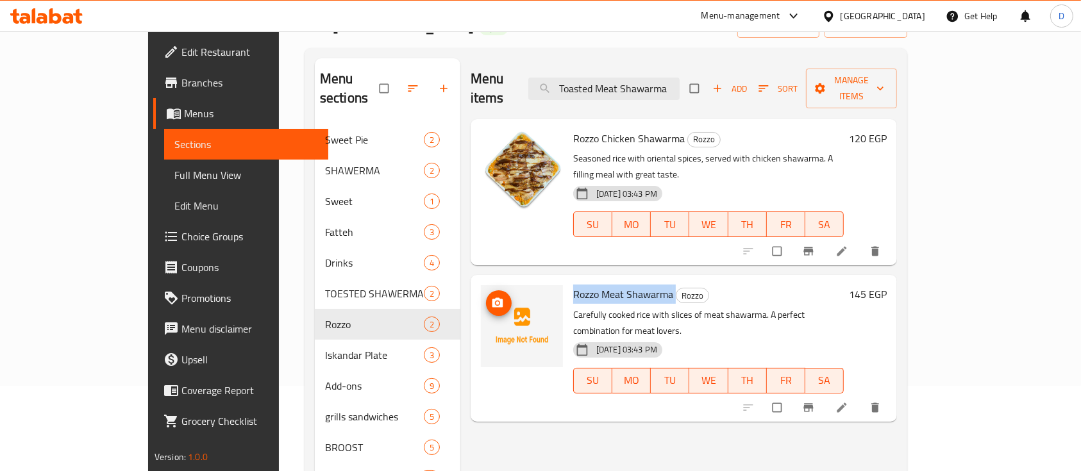
copy h6 "Rozzo Meat Shawarma"
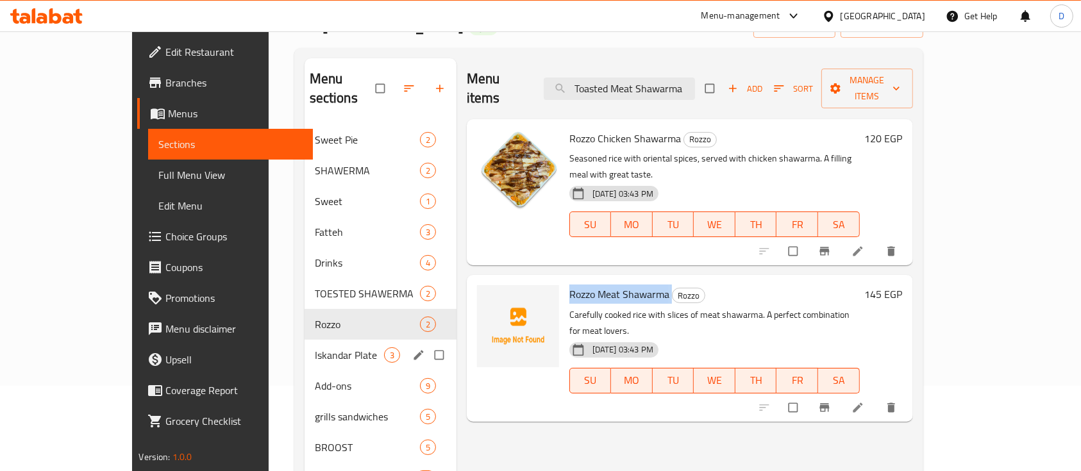
click at [315, 348] on span "Iskandar Plate" at bounding box center [349, 355] width 69 height 15
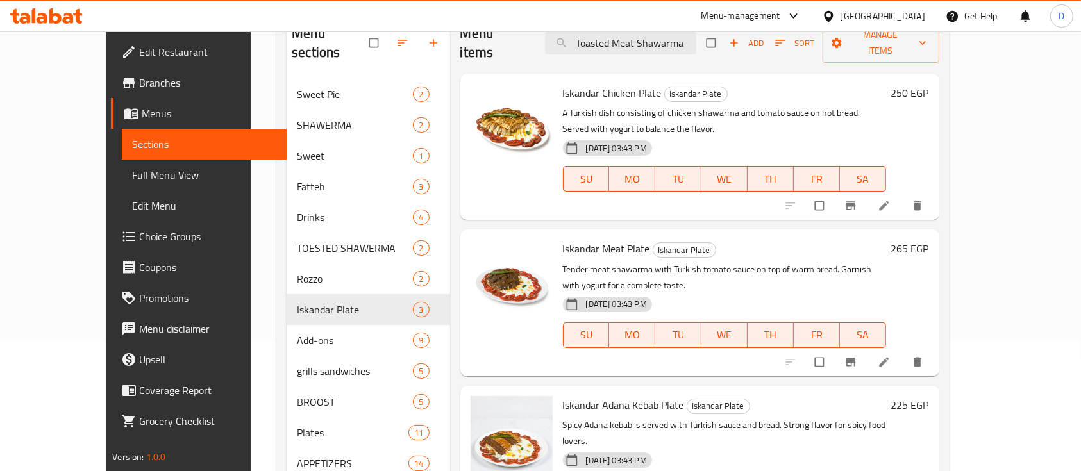
scroll to position [64, 0]
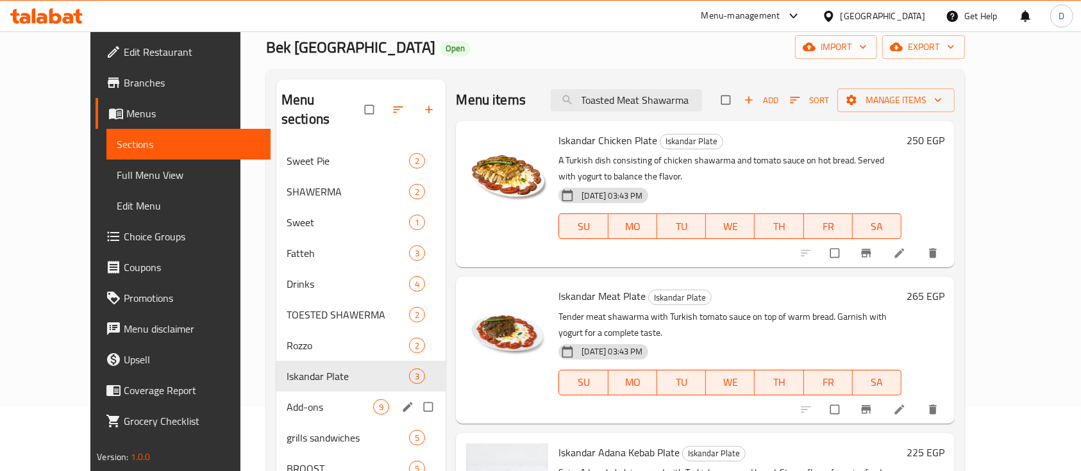
click at [304, 392] on div "Add-ons 9" at bounding box center [361, 407] width 170 height 31
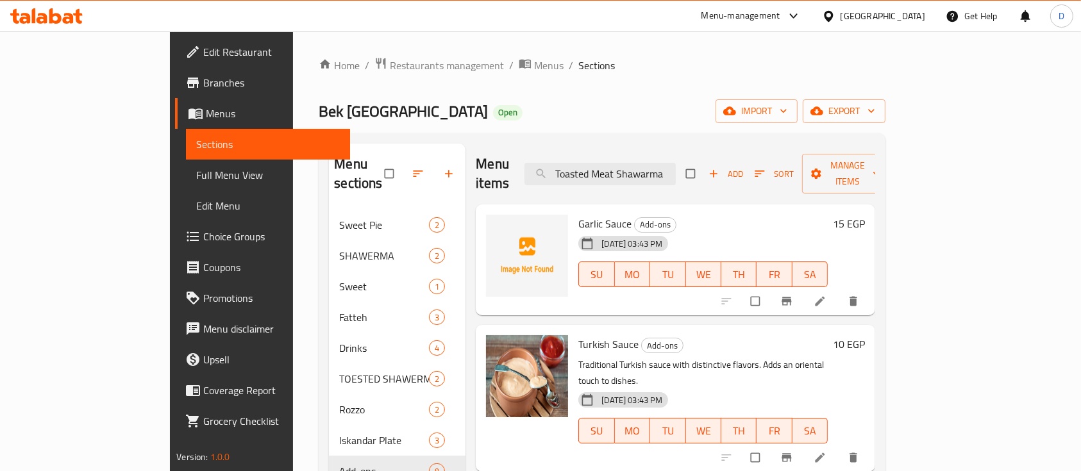
click at [578, 214] on span "Garlic Sauce" at bounding box center [604, 223] width 53 height 19
copy h6 "Garlic Sauce"
click at [651, 167] on input "Toasted Meat Shawarma" at bounding box center [600, 174] width 151 height 22
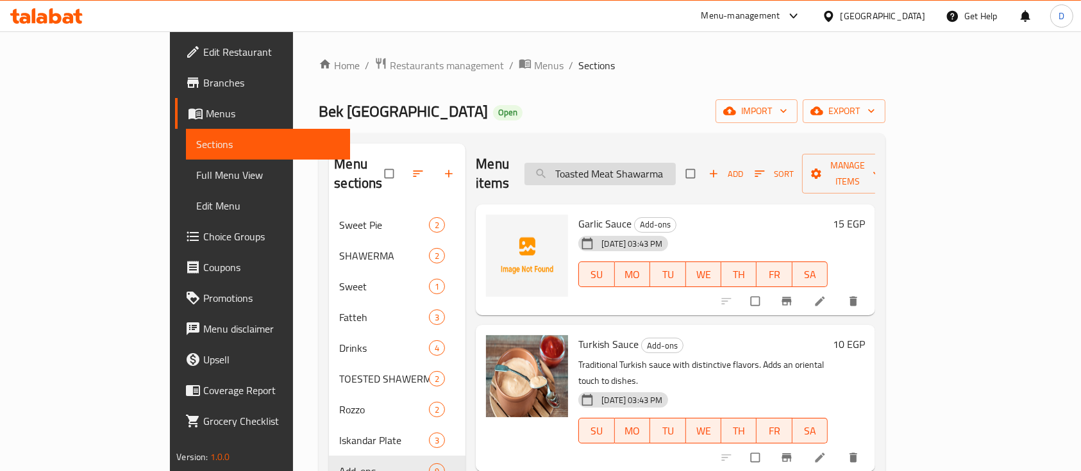
click at [650, 167] on input "Toasted Meat Shawarma" at bounding box center [600, 174] width 151 height 22
paste input "Garlic Sauce"
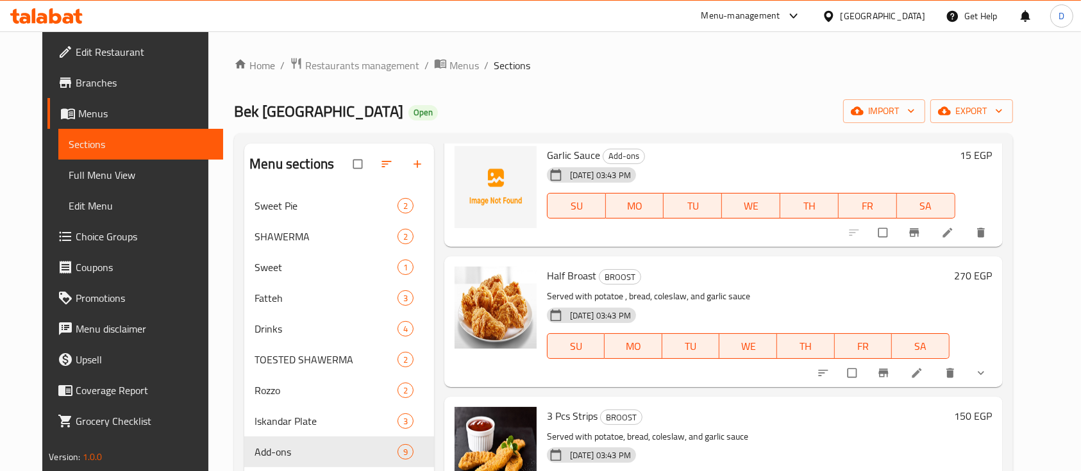
scroll to position [85, 0]
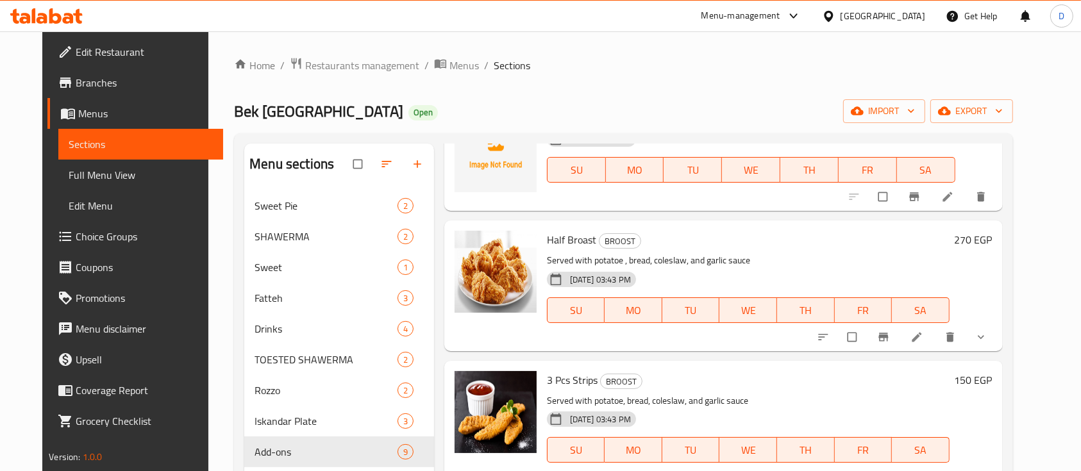
type input "Garlic Sauce"
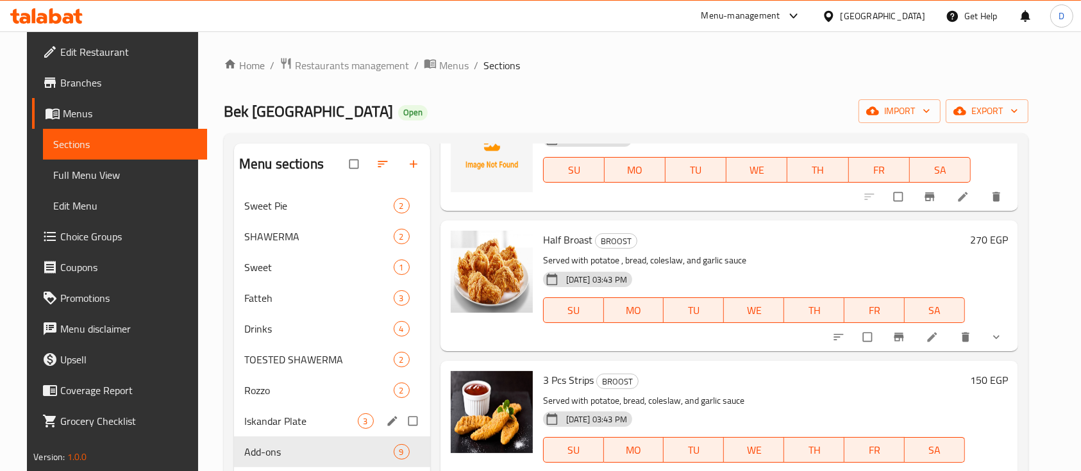
scroll to position [256, 0]
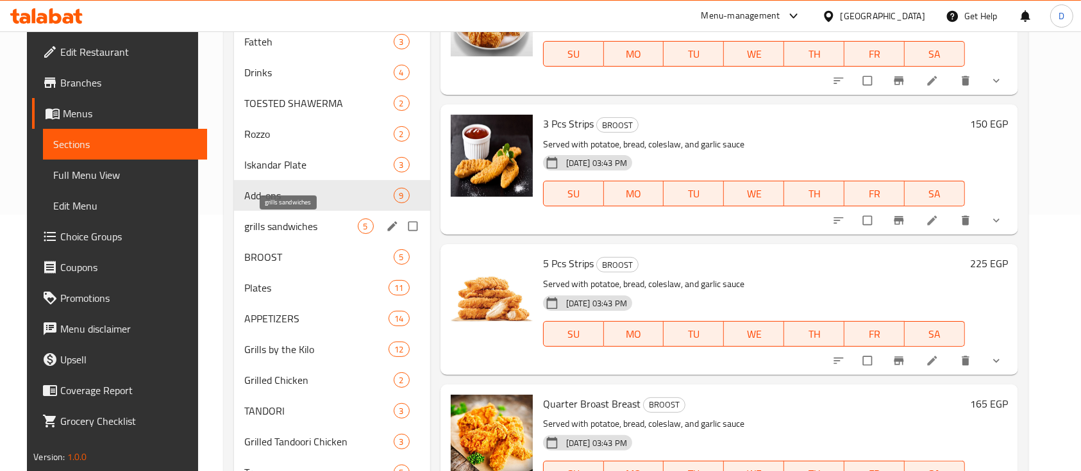
click at [271, 232] on span "grills sandwiches" at bounding box center [300, 226] width 113 height 15
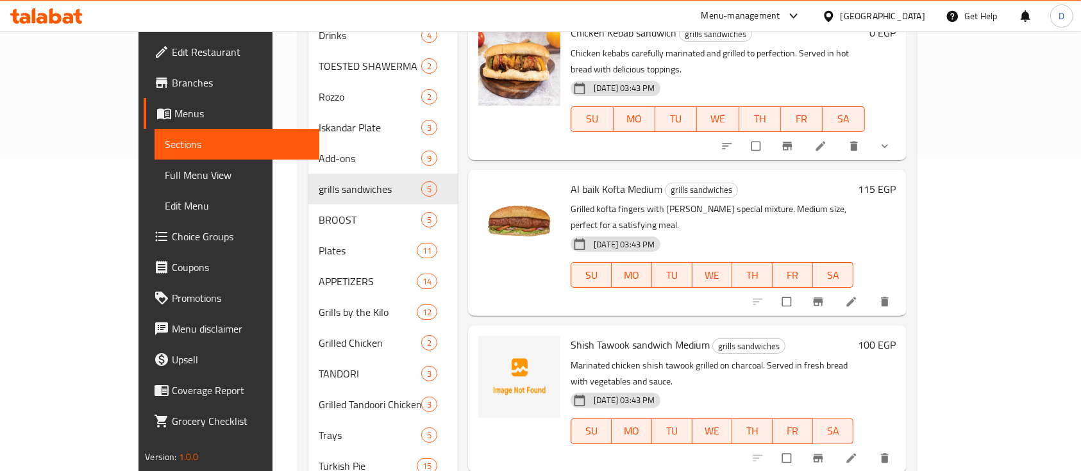
scroll to position [406, 0]
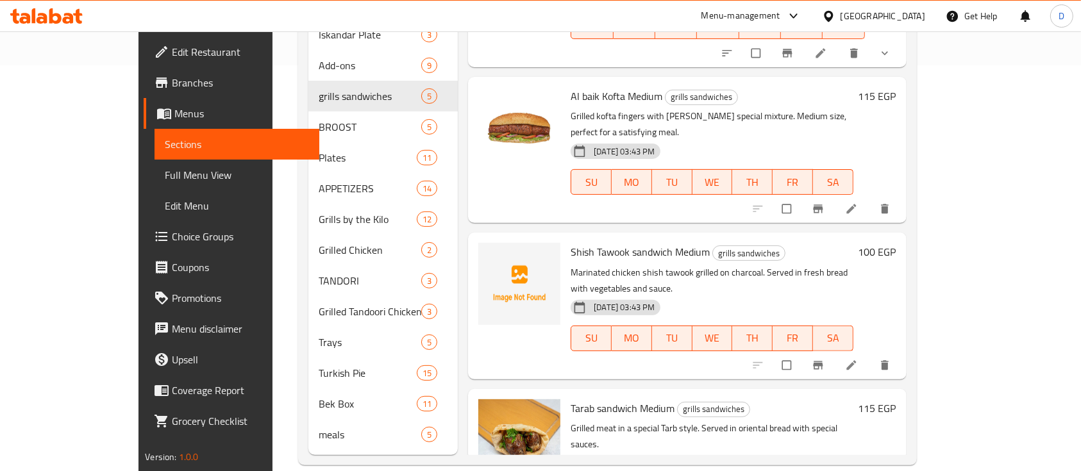
click at [616, 242] on span "Shish Tawook sandwich Medium" at bounding box center [640, 251] width 139 height 19
copy h6 "Shish Tawook sandwich Medium"
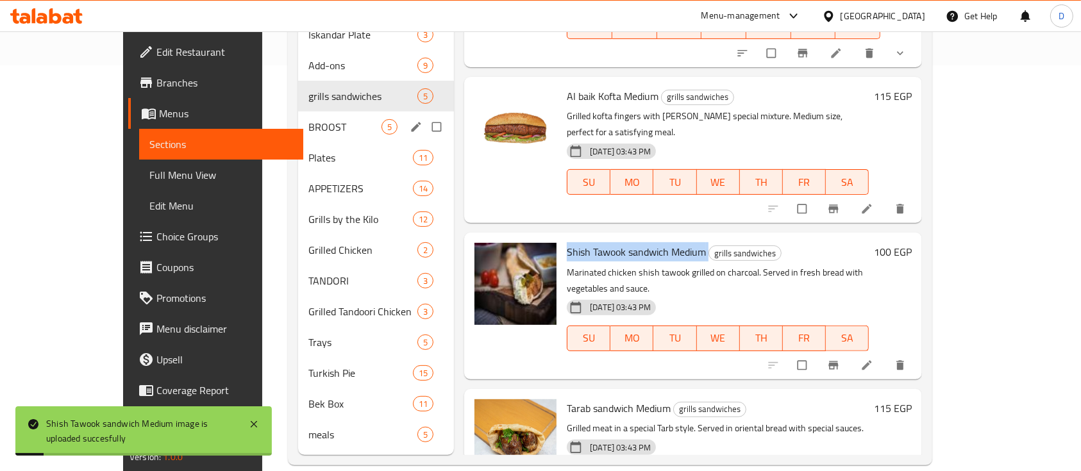
click at [298, 115] on div "BROOST 5" at bounding box center [376, 127] width 156 height 31
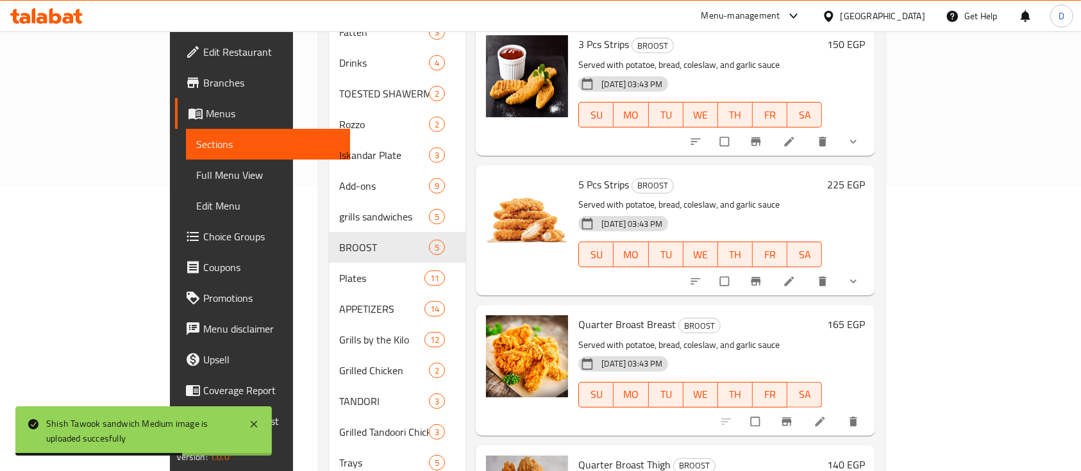
scroll to position [406, 0]
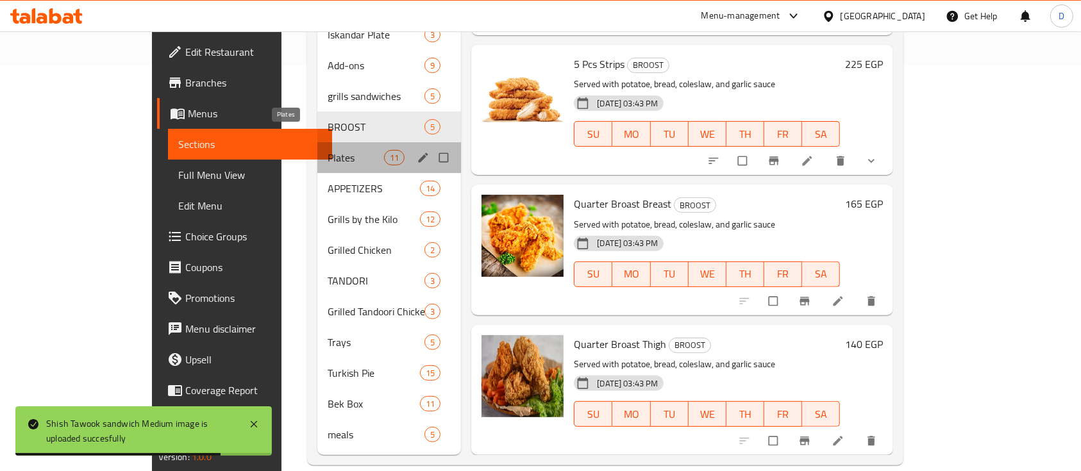
click at [328, 150] on span "Plates" at bounding box center [356, 157] width 56 height 15
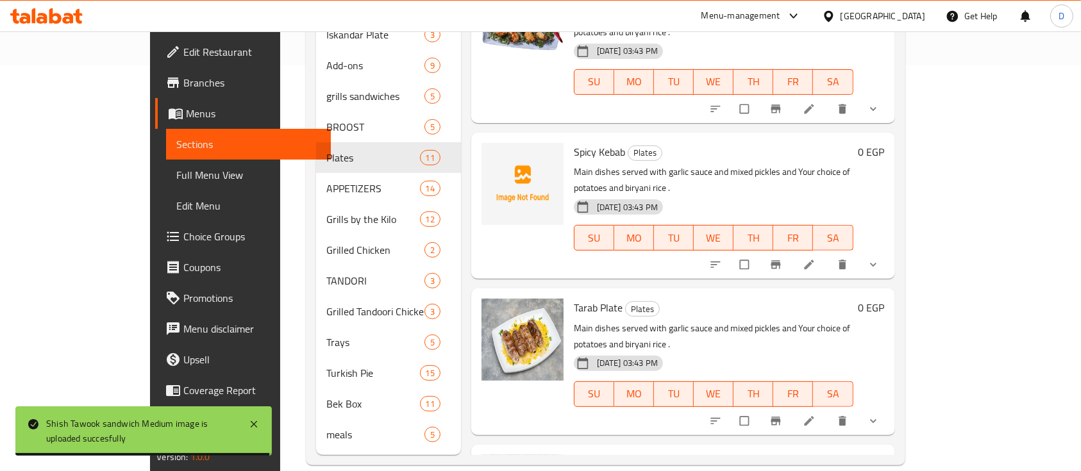
scroll to position [119, 0]
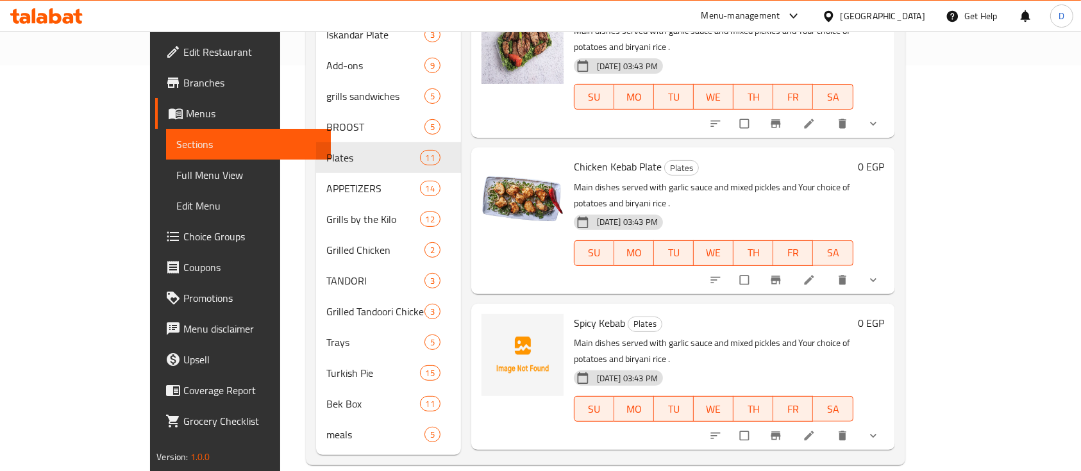
click at [574, 314] on span "Spicy Kebab" at bounding box center [599, 323] width 51 height 19
copy h6 "Spicy Kebab"
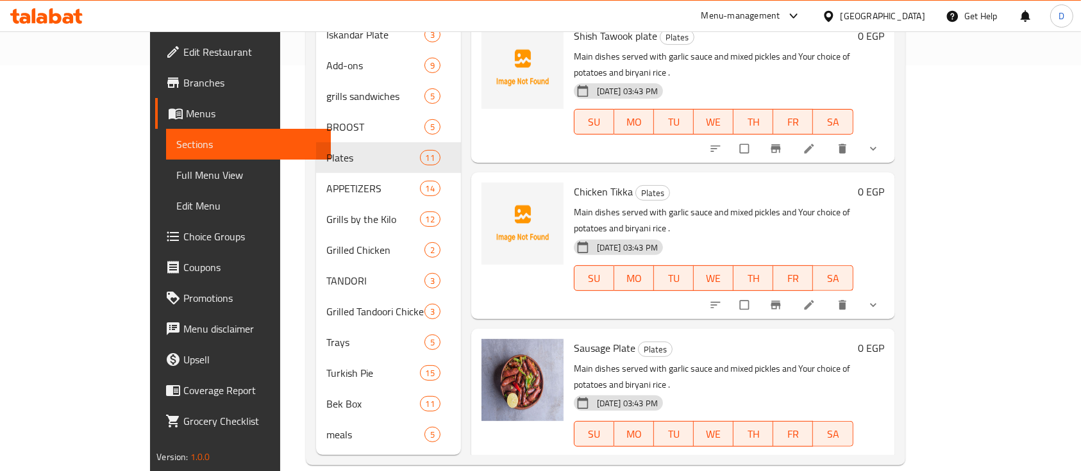
scroll to position [618, 0]
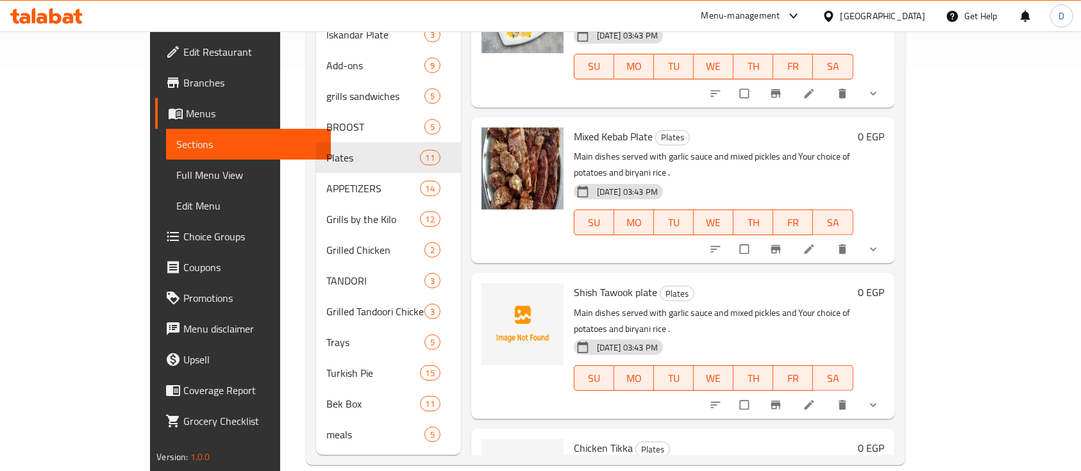
click at [569, 278] on div "Shish Tawook plate Plates Main dishes served with garlic sauce and mixed pickle…" at bounding box center [714, 346] width 290 height 136
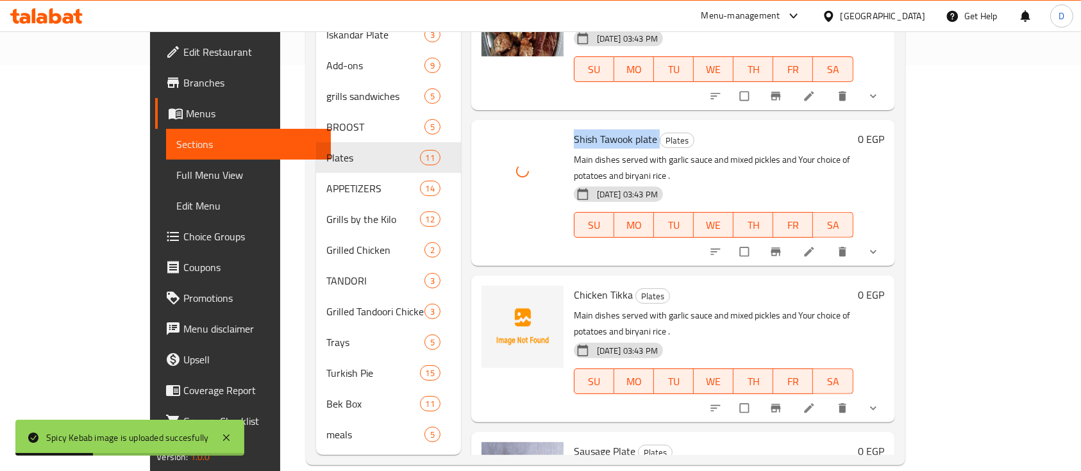
scroll to position [789, 0]
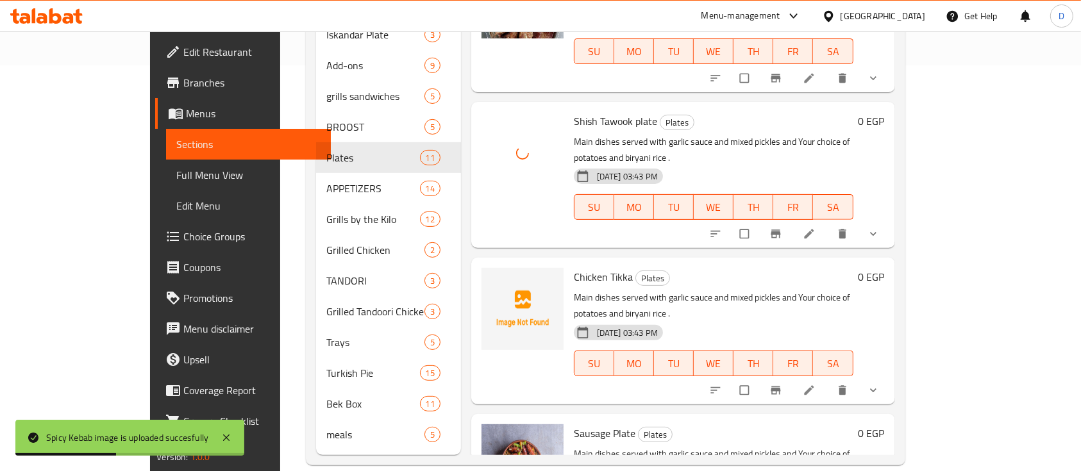
click at [574, 267] on span "Chicken Tikka" at bounding box center [603, 276] width 59 height 19
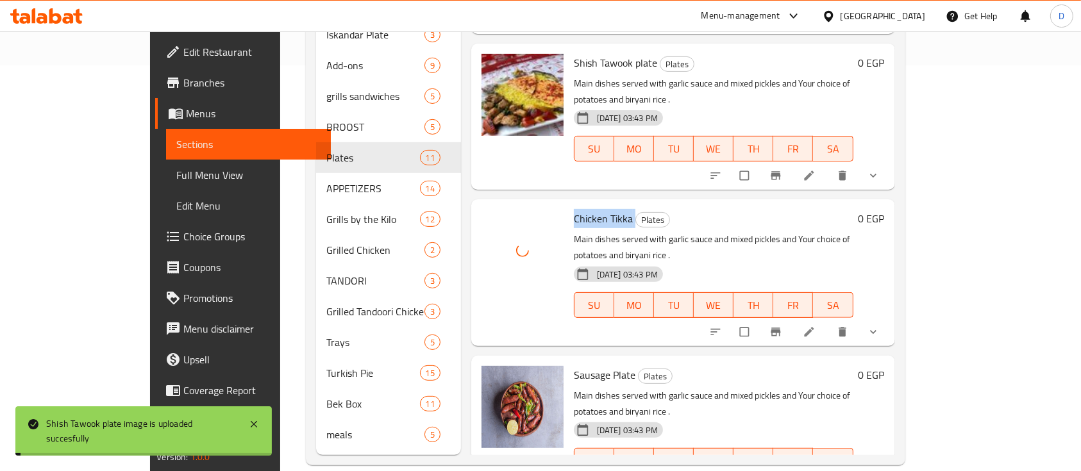
scroll to position [875, 0]
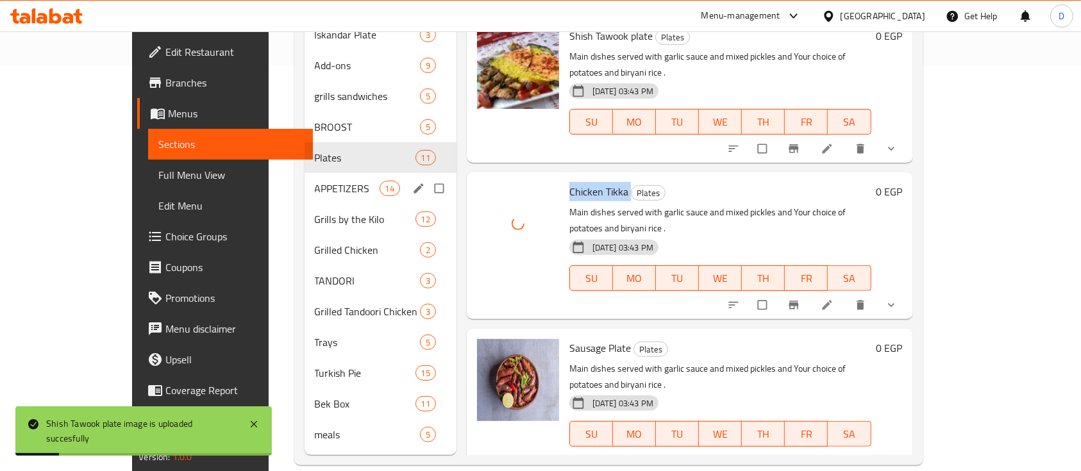
click at [305, 173] on div "APPETIZERS 14" at bounding box center [381, 188] width 152 height 31
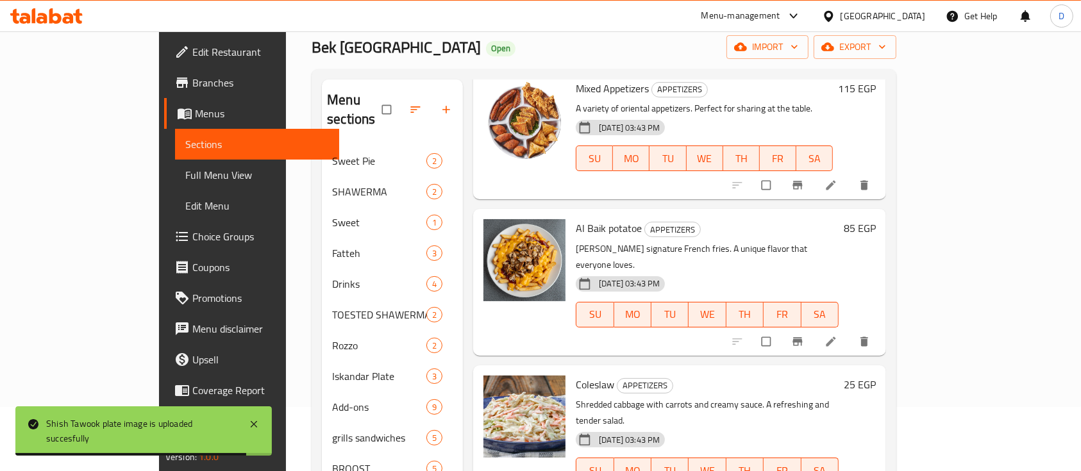
scroll to position [406, 0]
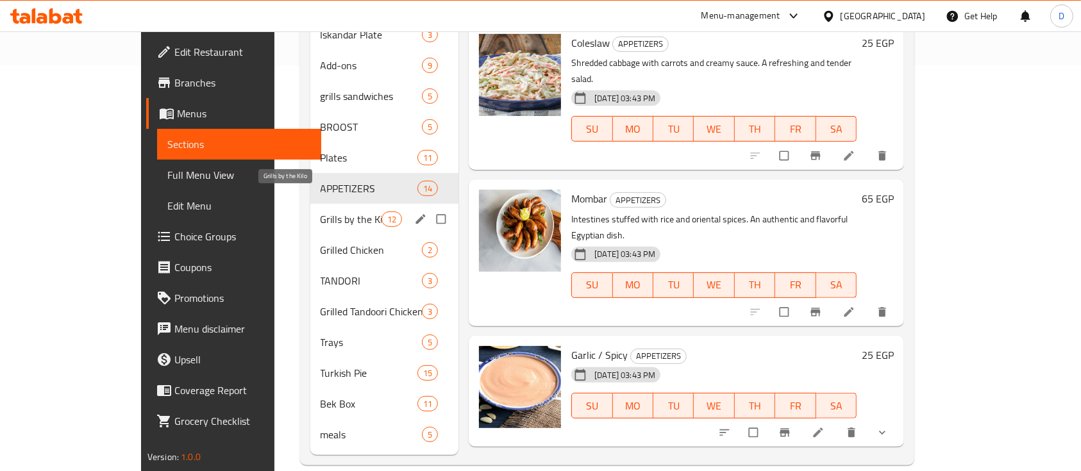
click at [321, 212] on span "Grills by the Kilo" at bounding box center [351, 219] width 61 height 15
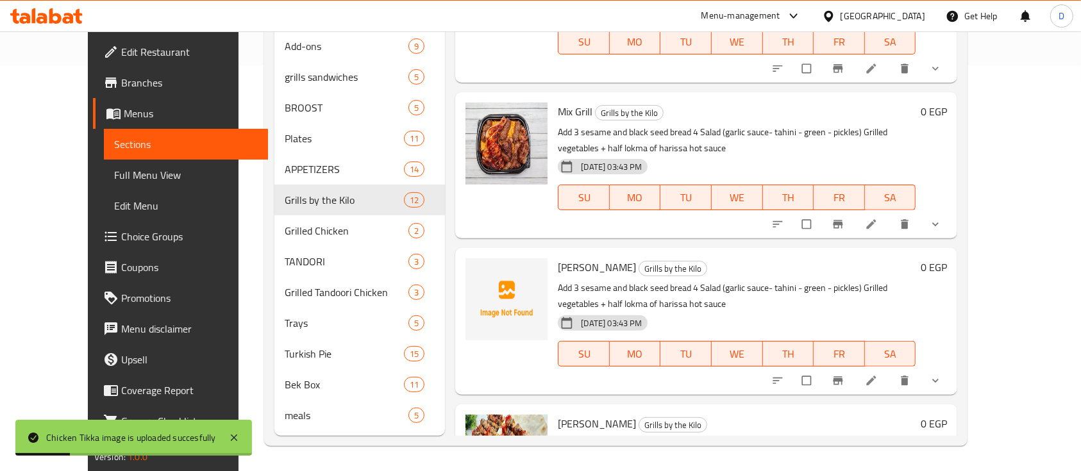
scroll to position [865, 0]
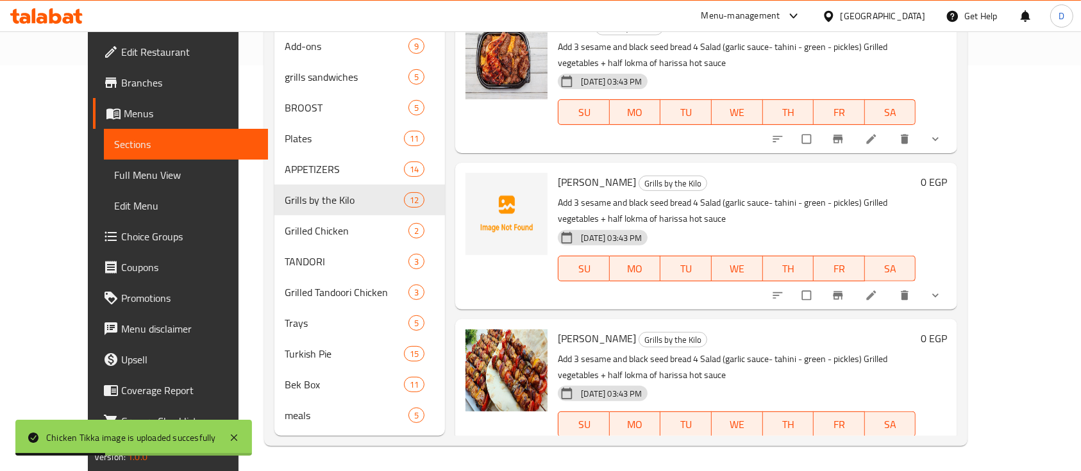
click at [558, 182] on span "Shish Tandoori" at bounding box center [597, 181] width 78 height 19
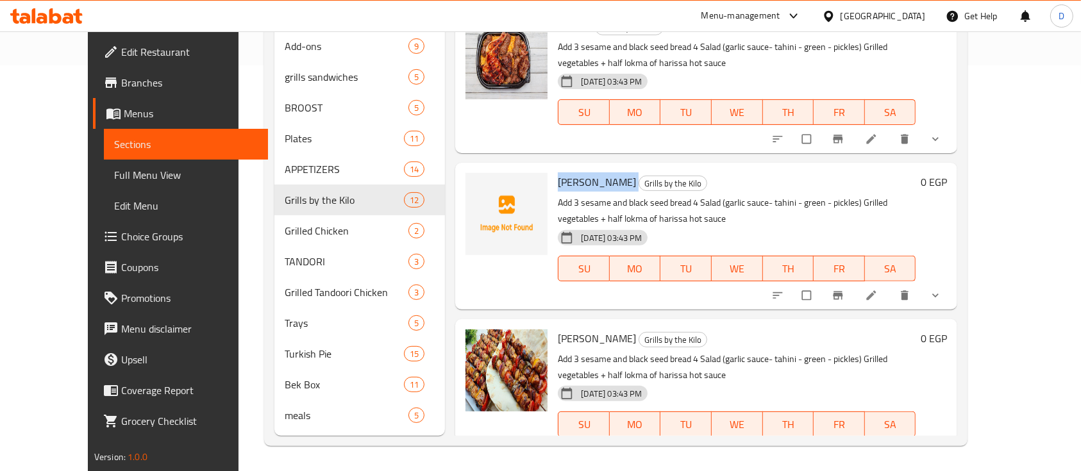
scroll to position [1207, 0]
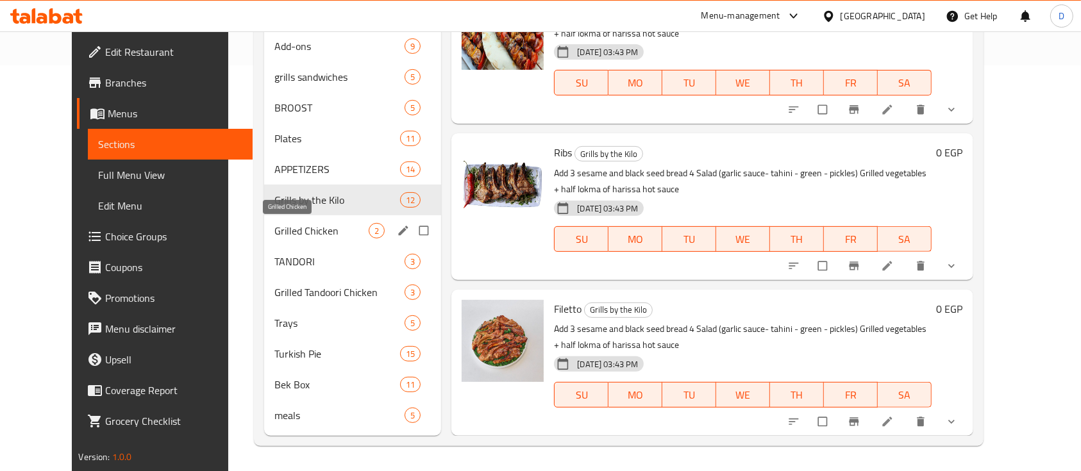
click at [277, 223] on span "Grilled Chicken" at bounding box center [321, 230] width 94 height 15
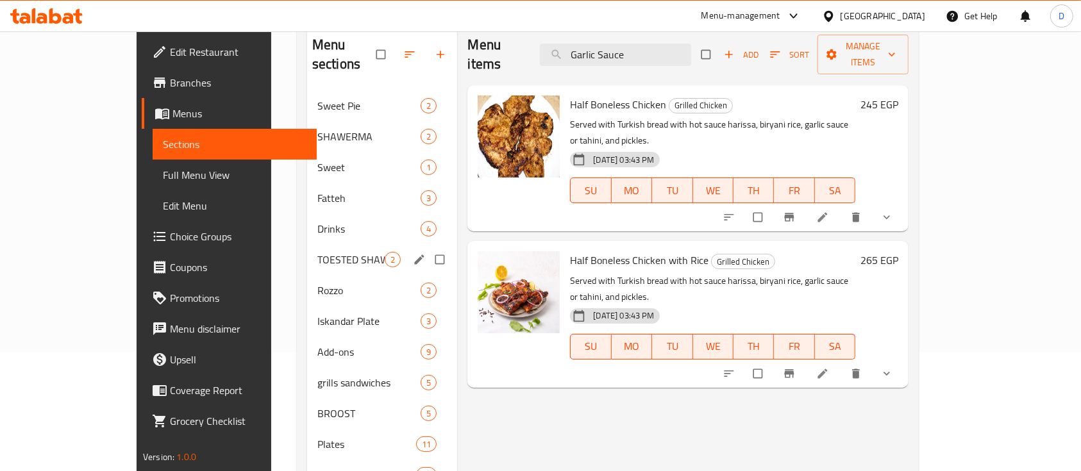
scroll to position [321, 0]
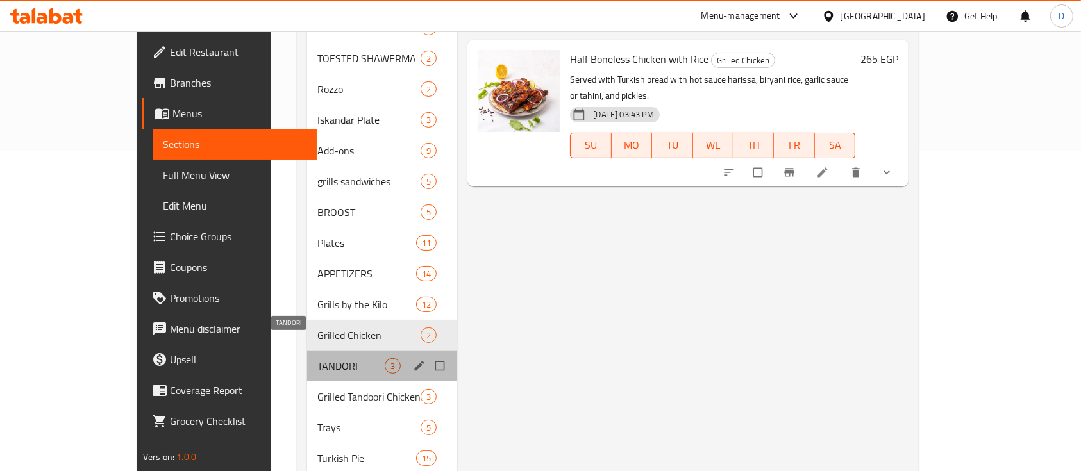
click at [317, 358] on span "TANDORI" at bounding box center [350, 365] width 67 height 15
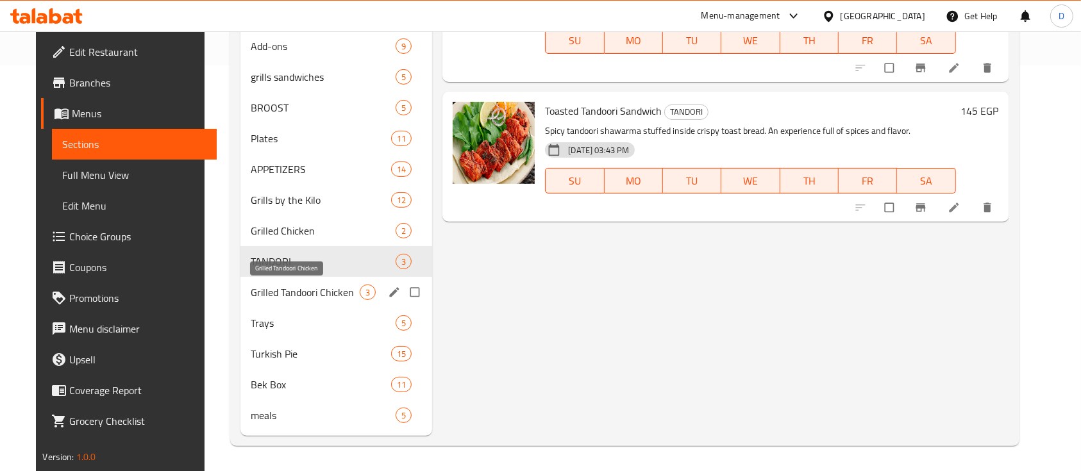
click at [260, 282] on div "Grilled Tandoori Chicken 3" at bounding box center [336, 292] width 192 height 31
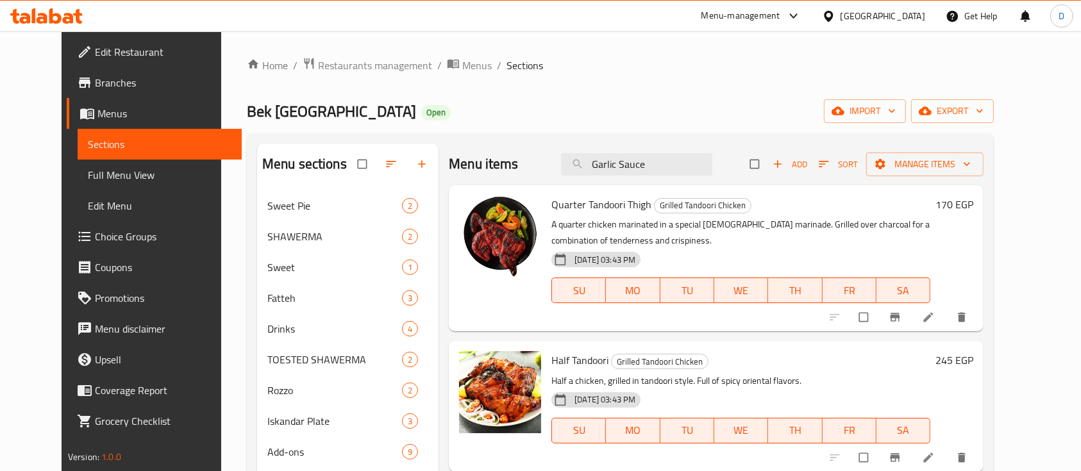
scroll to position [406, 0]
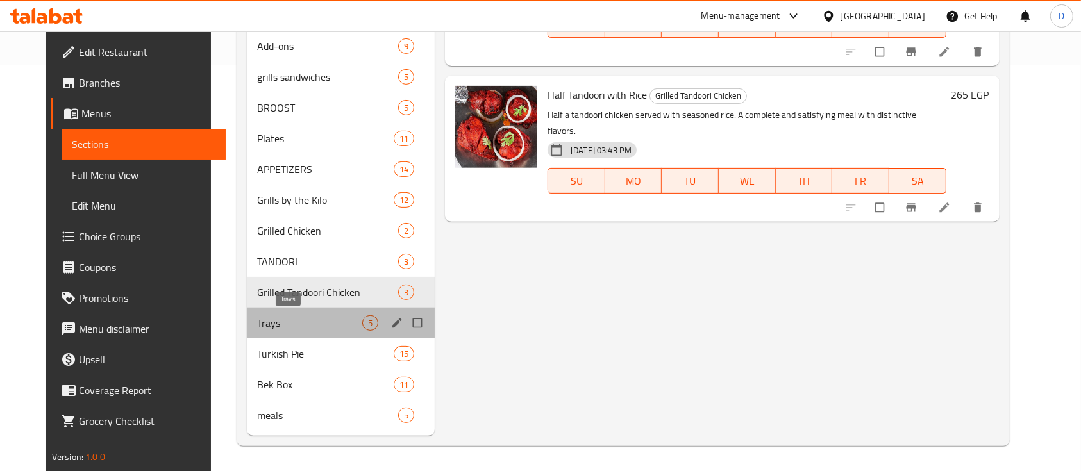
click at [257, 321] on span "Trays" at bounding box center [309, 322] width 105 height 15
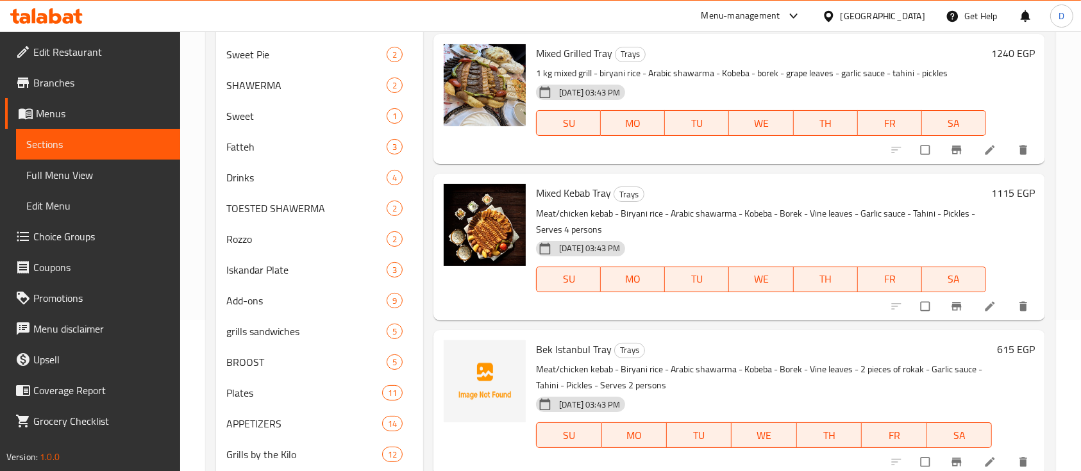
scroll to position [149, 0]
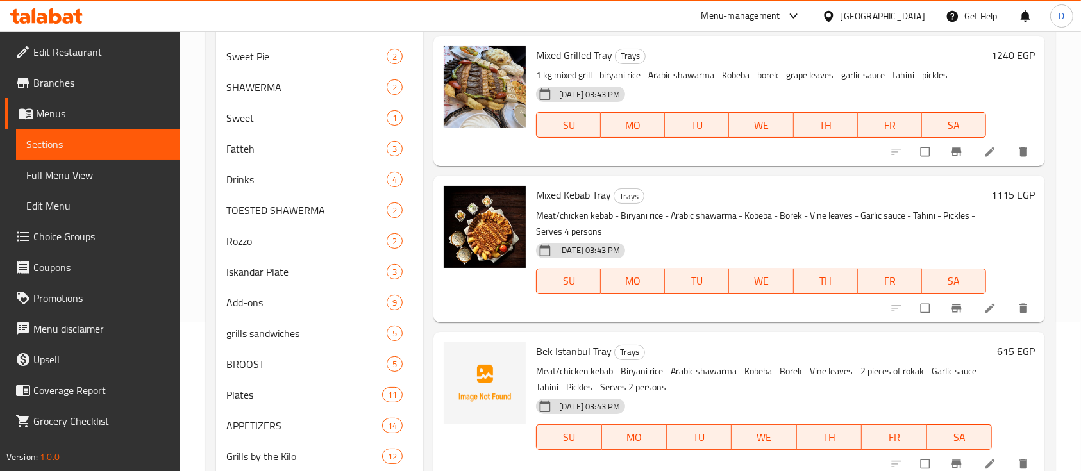
click at [575, 346] on span "Bek Istanbul Tray" at bounding box center [574, 351] width 76 height 19
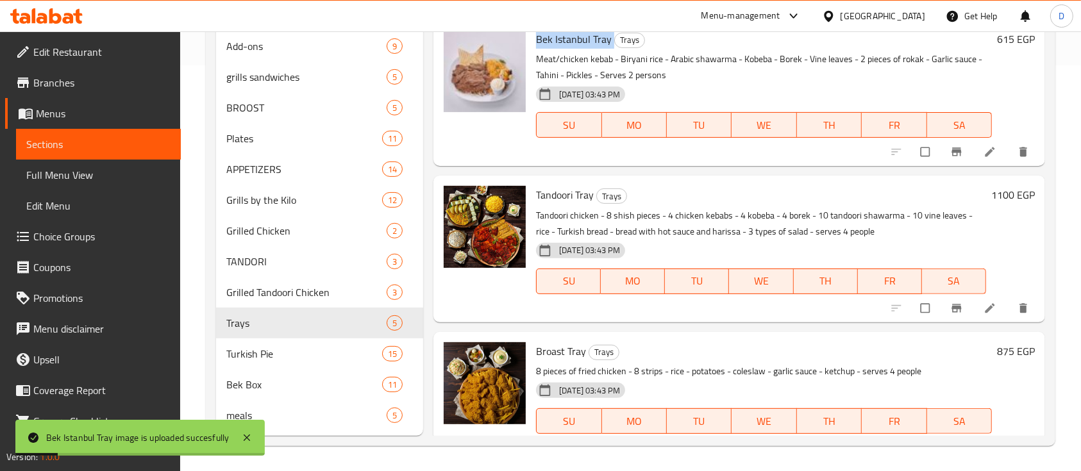
scroll to position [82, 0]
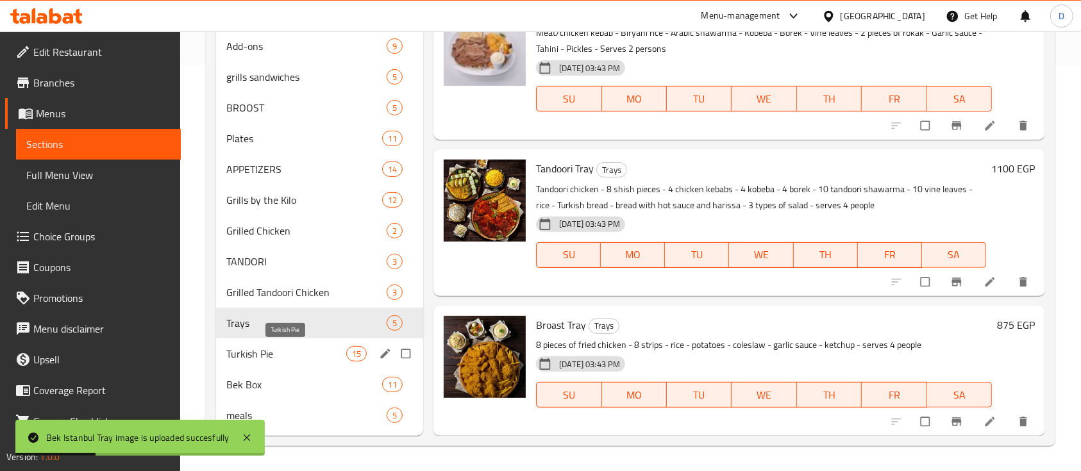
click at [278, 356] on span "Turkish Pie" at bounding box center [286, 353] width 120 height 15
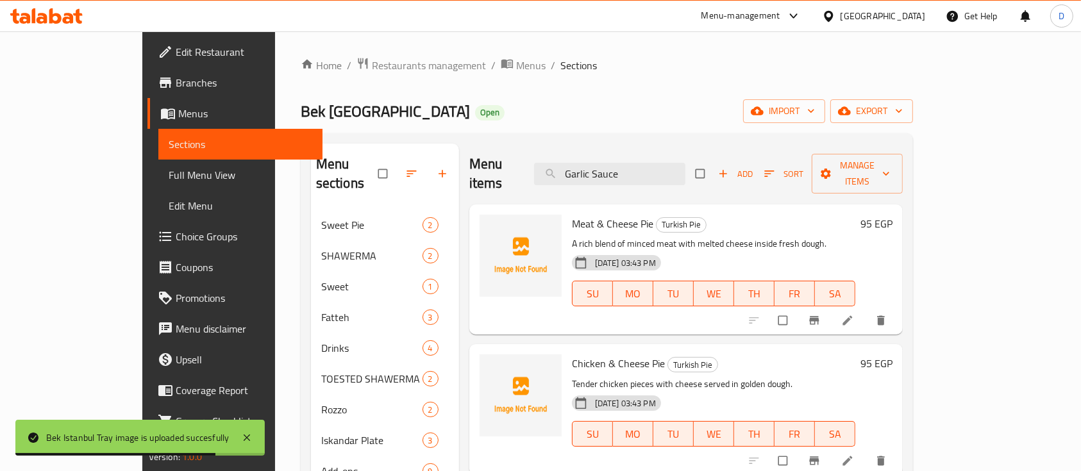
click at [591, 214] on span "Meat & Cheese Pie" at bounding box center [612, 223] width 81 height 19
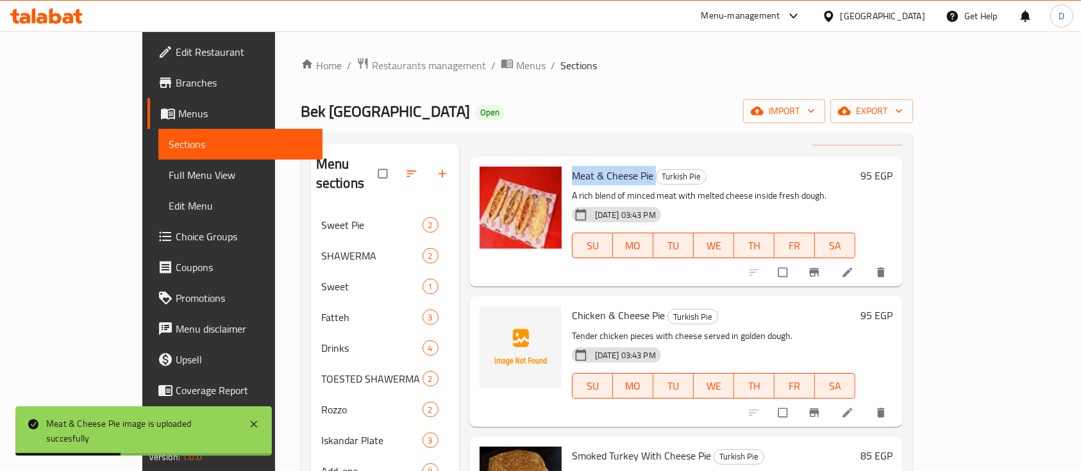
scroll to position [85, 0]
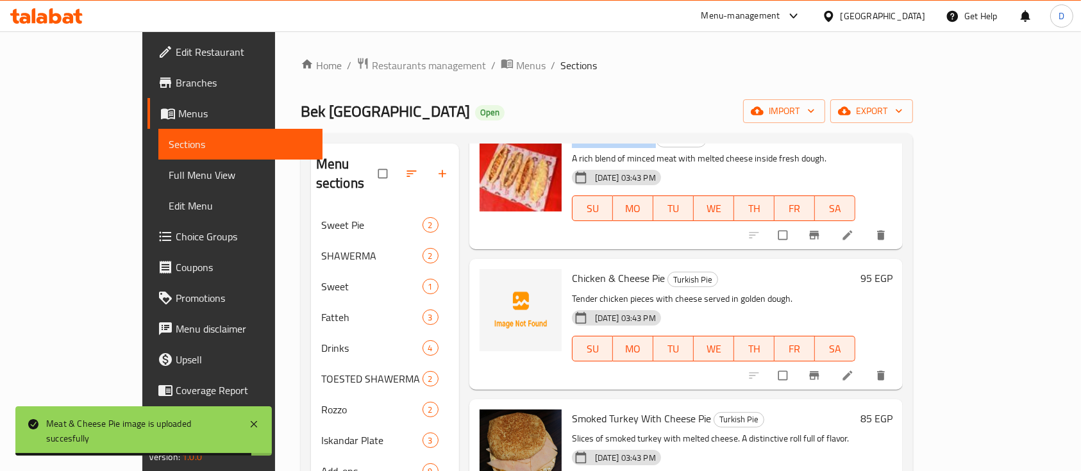
click at [577, 269] on span "Chicken & Cheese Pie" at bounding box center [618, 278] width 93 height 19
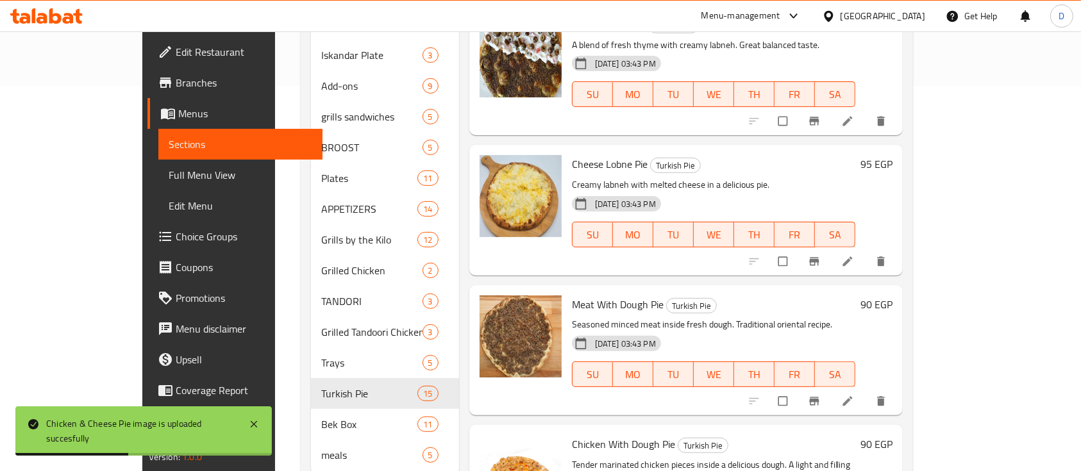
scroll to position [406, 0]
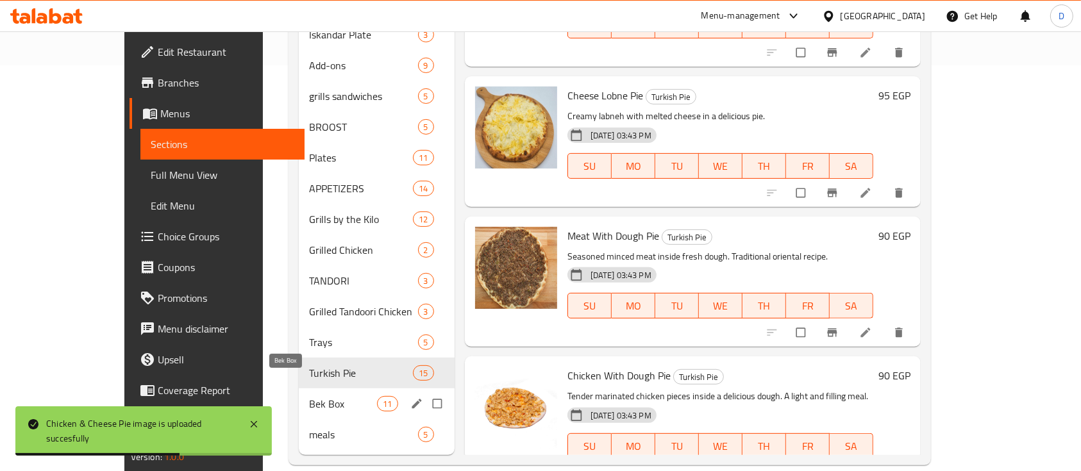
click at [309, 396] on span "Bek Box" at bounding box center [343, 403] width 68 height 15
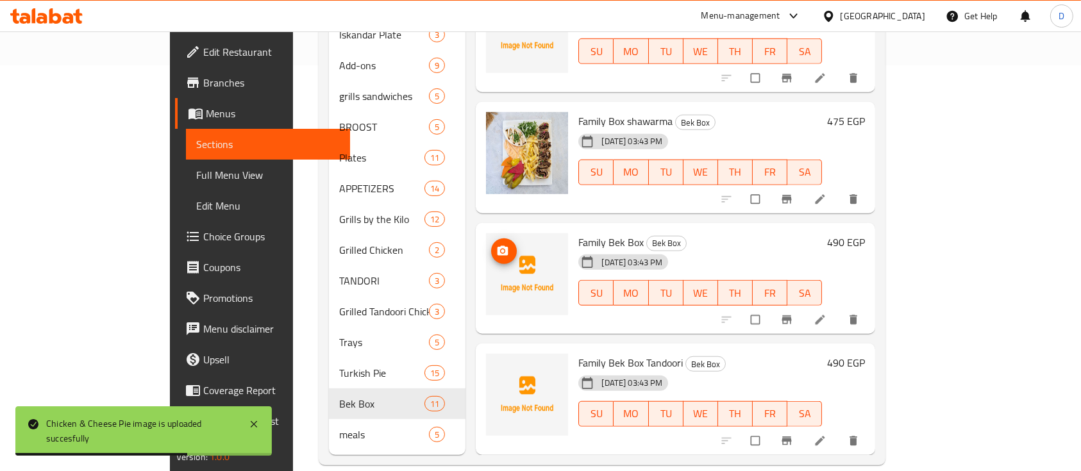
scroll to position [759, 0]
click at [596, 257] on span "[DATE] 03:43 PM" at bounding box center [631, 263] width 71 height 12
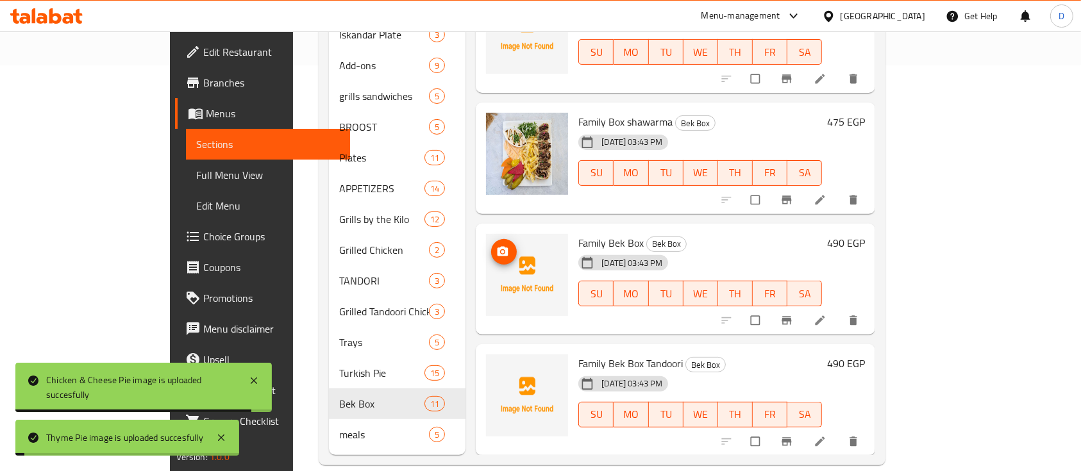
click at [578, 233] on span "Family Bek Box" at bounding box center [610, 242] width 65 height 19
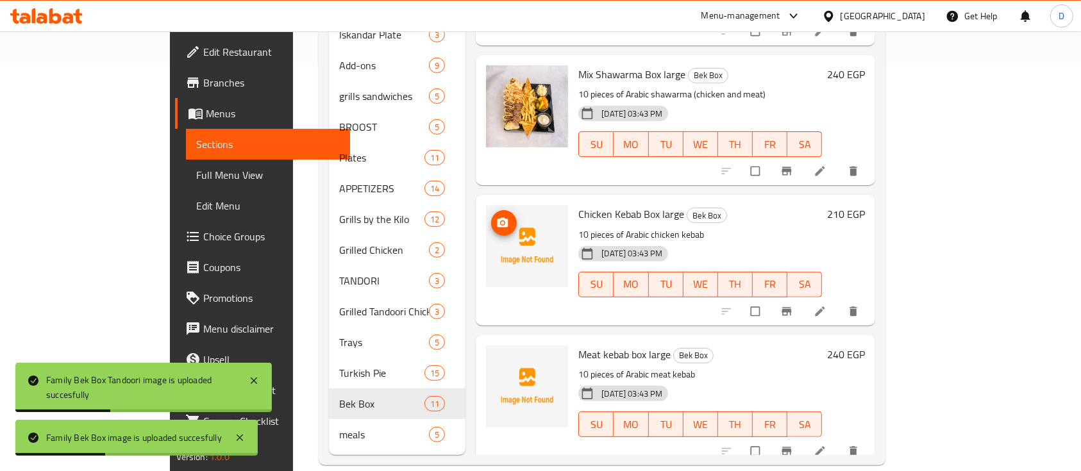
scroll to position [0, 0]
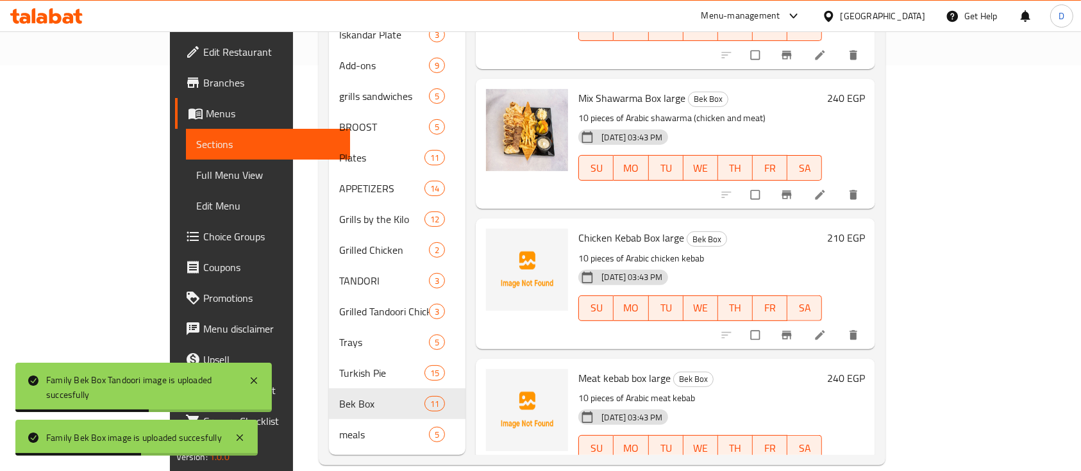
click at [614, 228] on span "Chicken Kebab Box large" at bounding box center [631, 237] width 106 height 19
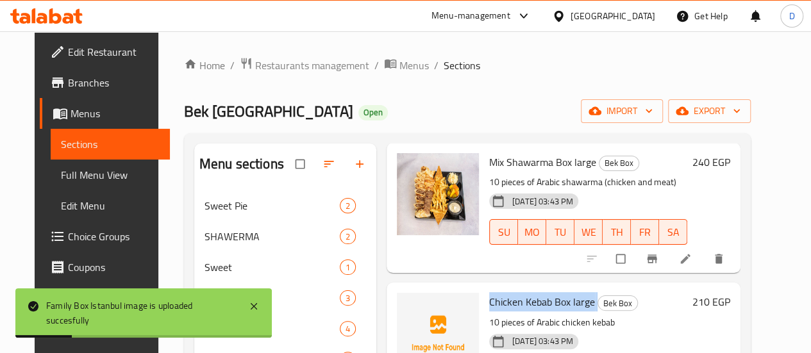
scroll to position [342, 0]
